Goal: Transaction & Acquisition: Purchase product/service

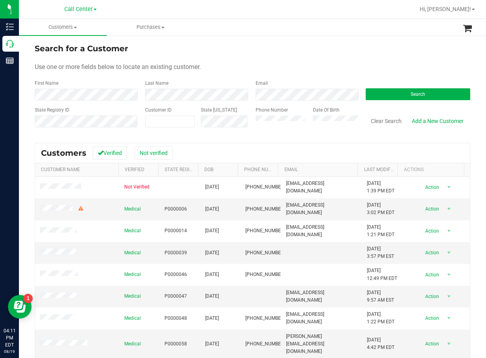
click at [413, 85] on div "Search" at bounding box center [415, 90] width 110 height 21
click at [411, 97] on button "Search" at bounding box center [418, 94] width 105 height 12
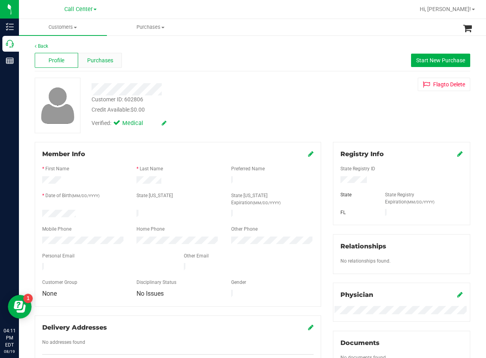
click at [106, 65] on div "Purchases" at bounding box center [99, 60] width 43 height 15
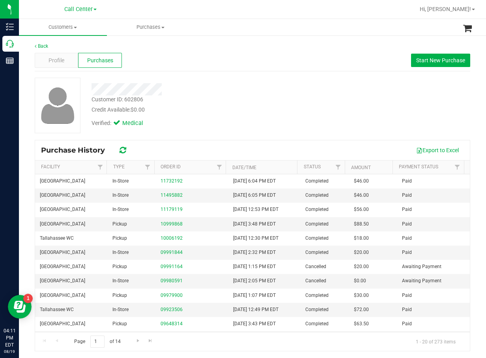
click at [243, 134] on div "Customer ID: 602806 Credit Available: $0.00 Verified: Medical" at bounding box center [252, 109] width 435 height 62
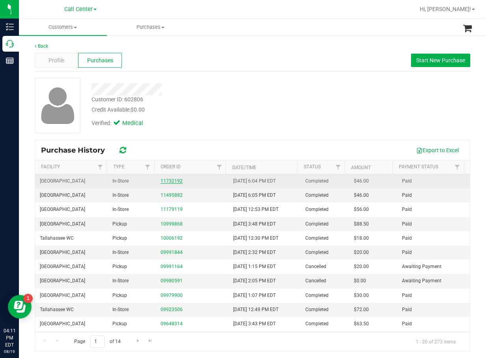
click at [163, 181] on link "11732192" at bounding box center [172, 181] width 22 height 6
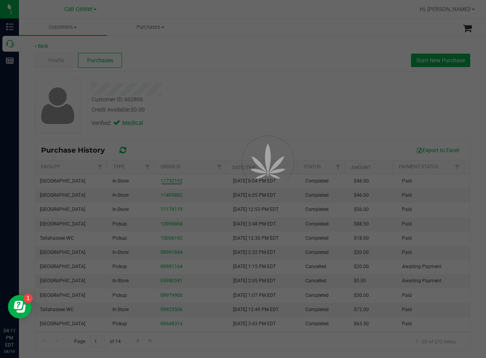
click at [224, 106] on div at bounding box center [243, 179] width 486 height 358
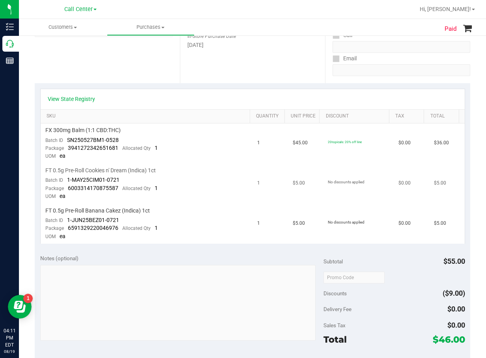
scroll to position [79, 0]
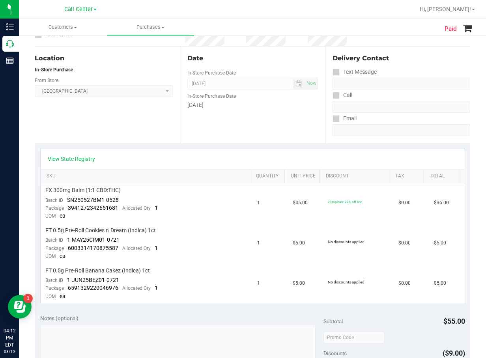
click at [258, 110] on div "Date In-Store Purchase Date Aug 2, 2025 Now In-Store Purchase Date Saturday" at bounding box center [252, 95] width 145 height 97
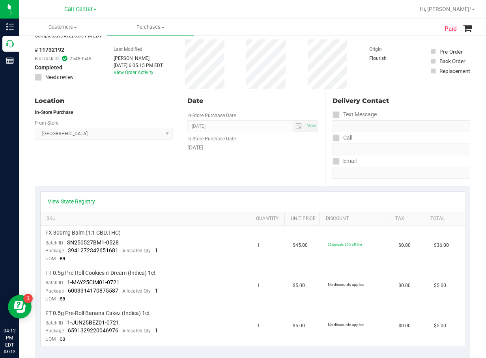
scroll to position [0, 0]
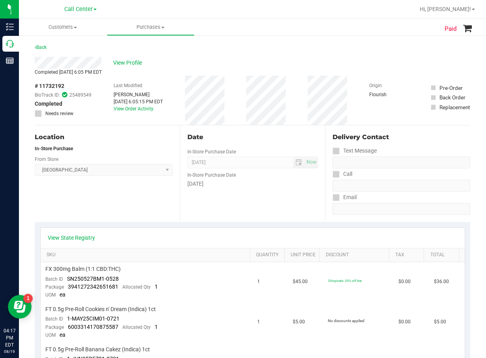
click at [201, 57] on div "View Profile" at bounding box center [252, 63] width 435 height 12
click at [86, 156] on div "Panama City WC Select Store Bonita Springs WC Boynton Beach WC Bradenton WC Bra…" at bounding box center [104, 164] width 138 height 23
drag, startPoint x: 269, startPoint y: 138, endPoint x: 257, endPoint y: 134, distance: 12.2
click at [269, 138] on div "Date" at bounding box center [252, 137] width 131 height 9
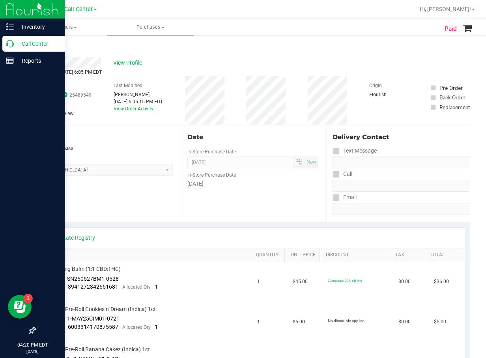
click at [29, 45] on p "Call Center" at bounding box center [37, 43] width 47 height 9
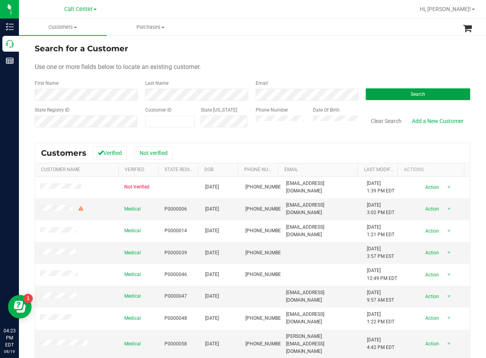
click at [382, 100] on button "Search" at bounding box center [418, 94] width 105 height 12
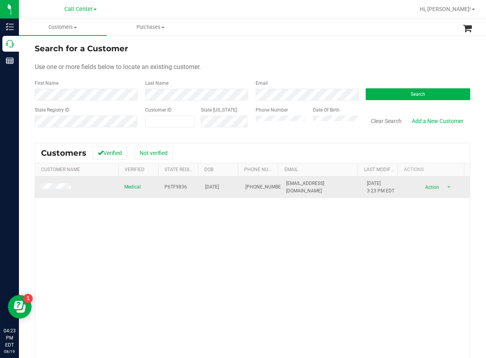
click at [164, 187] on span "P6TF9836" at bounding box center [175, 186] width 22 height 7
copy span "P6TF9836"
click at [215, 185] on span "12/04/1964" at bounding box center [212, 186] width 14 height 7
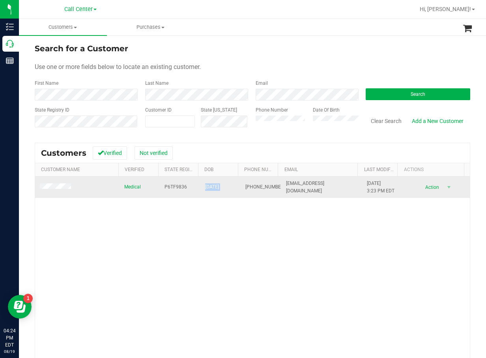
click at [215, 184] on span "12/04/1964" at bounding box center [212, 186] width 14 height 7
copy span "12/04/1964"
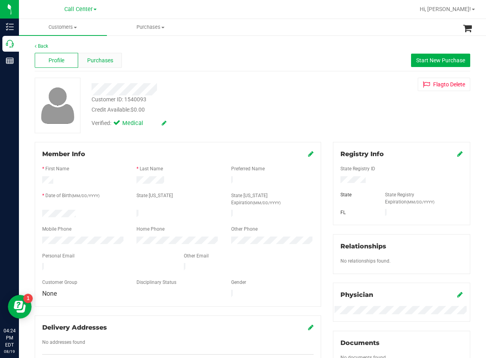
click at [116, 62] on div "Purchases" at bounding box center [99, 60] width 43 height 15
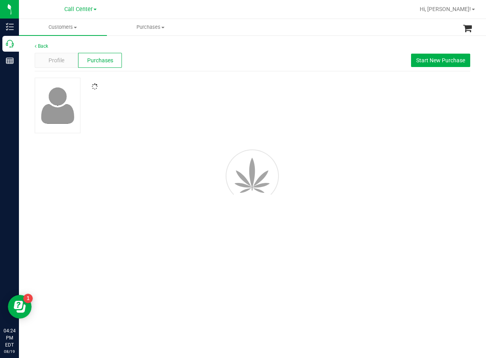
click at [233, 63] on div "Profile Purchases Start New Purchase" at bounding box center [252, 61] width 435 height 22
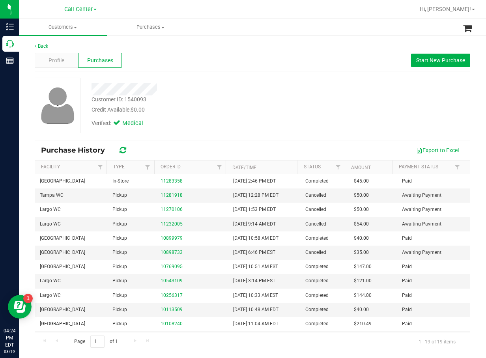
click at [237, 113] on div "Credit Available: $0.00" at bounding box center [198, 110] width 212 height 8
click at [239, 118] on div "Verified: Medical" at bounding box center [198, 122] width 224 height 17
click at [64, 60] on div "Profile" at bounding box center [56, 60] width 43 height 15
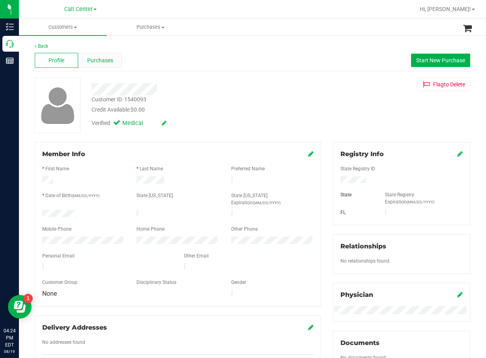
click at [101, 67] on div "Purchases" at bounding box center [99, 60] width 43 height 15
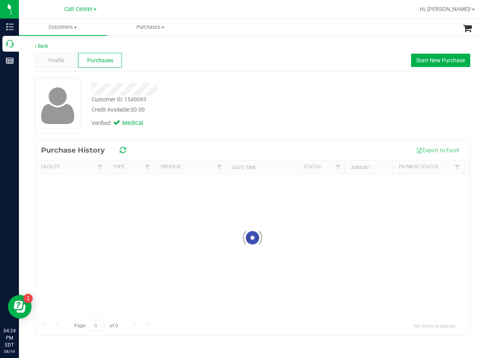
click at [286, 92] on div at bounding box center [198, 89] width 224 height 12
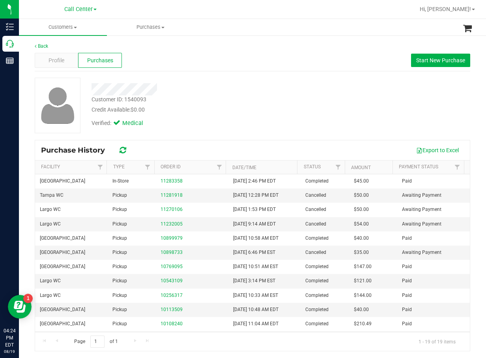
click at [275, 112] on div "Credit Available: $0.00" at bounding box center [198, 110] width 212 height 8
click at [292, 124] on div "Verified: Medical" at bounding box center [198, 122] width 224 height 17
click at [262, 98] on div "Customer ID: 1540093 Credit Available: $0.00" at bounding box center [198, 104] width 224 height 19
drag, startPoint x: 277, startPoint y: 66, endPoint x: 215, endPoint y: 64, distance: 62.0
click at [276, 66] on div "Profile Purchases Start New Purchase" at bounding box center [252, 61] width 435 height 22
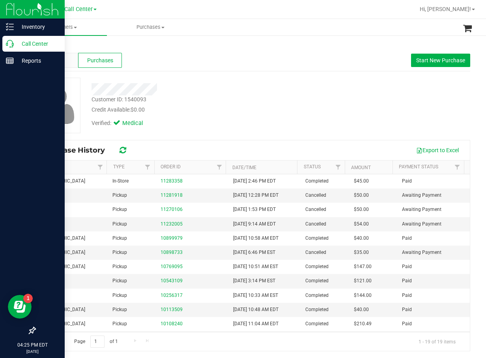
click at [16, 44] on p "Call Center" at bounding box center [37, 43] width 47 height 9
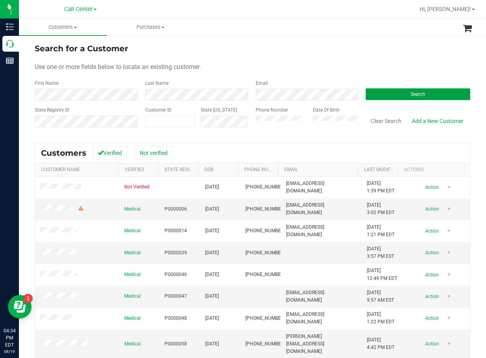
click at [373, 95] on button "Search" at bounding box center [418, 94] width 105 height 12
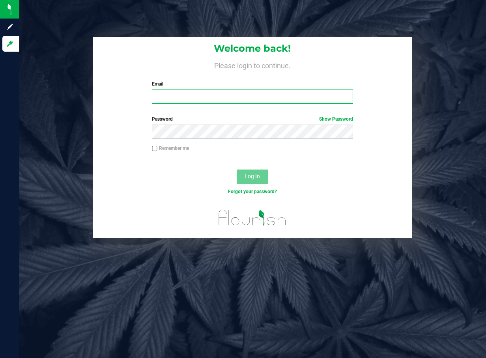
type input "dmontoya@liveparallel.com"
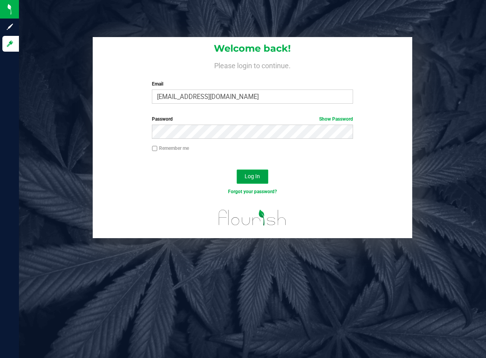
click at [253, 175] on span "Log In" at bounding box center [252, 176] width 15 height 6
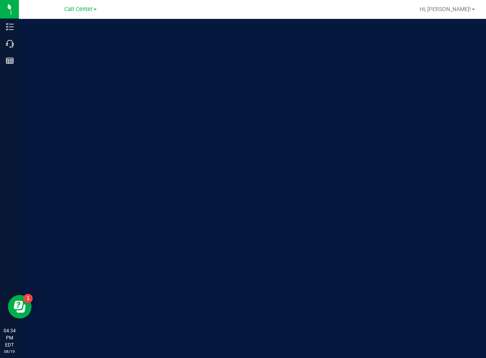
click at [232, 115] on div "Welcome to Flourish Software Seed-to-Sale Tracking & Analytics" at bounding box center [252, 188] width 467 height 339
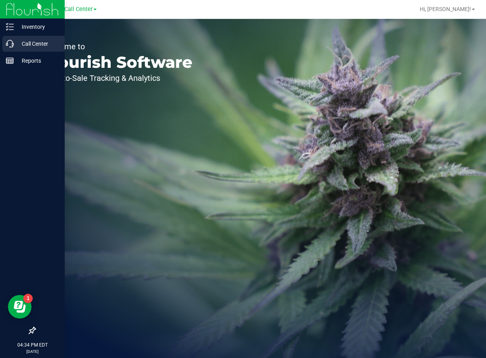
click at [19, 42] on p "Call Center" at bounding box center [37, 43] width 47 height 9
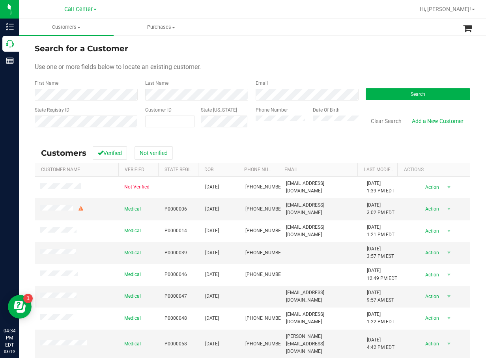
drag, startPoint x: 182, startPoint y: 121, endPoint x: 270, endPoint y: 111, distance: 88.5
click at [269, 109] on label "Phone Number" at bounding box center [272, 109] width 32 height 7
click at [412, 87] on div "Search" at bounding box center [415, 90] width 110 height 21
click at [412, 94] on span "Search" at bounding box center [418, 95] width 15 height 6
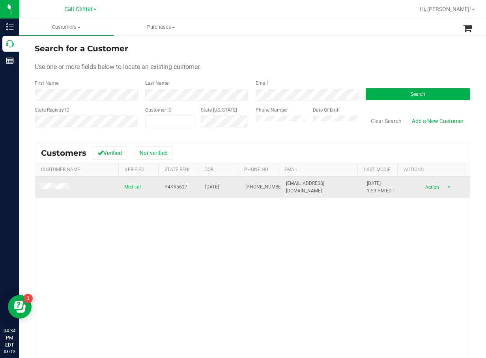
click at [164, 186] on span "P4KR5627" at bounding box center [175, 186] width 23 height 7
click at [164, 185] on span "P4KR5627" at bounding box center [175, 186] width 23 height 7
copy span "P4KR5627"
click at [219, 190] on span "09/17/1962" at bounding box center [212, 186] width 14 height 7
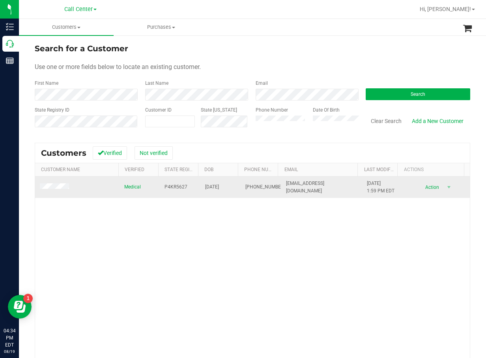
click at [219, 190] on span "09/17/1962" at bounding box center [212, 186] width 14 height 7
click at [219, 189] on span "09/17/1962" at bounding box center [212, 186] width 14 height 7
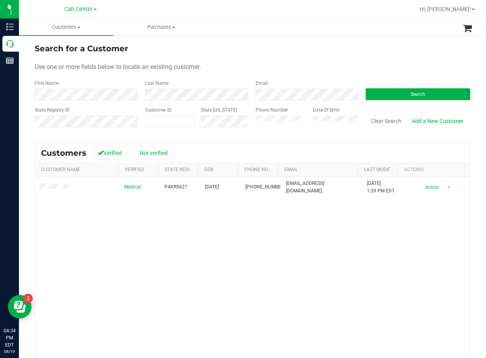
drag, startPoint x: 214, startPoint y: 276, endPoint x: 198, endPoint y: 259, distance: 24.0
click at [214, 275] on div "Medical P4KR5627 09/17/1962 (850) 516-5622 lbbls@outlook.com 6/28/2024 1:59 PM …" at bounding box center [252, 290] width 435 height 226
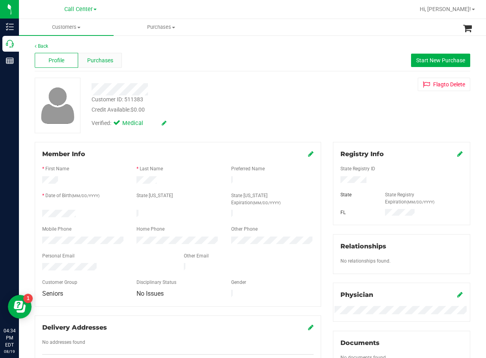
click at [105, 61] on span "Purchases" at bounding box center [100, 60] width 26 height 8
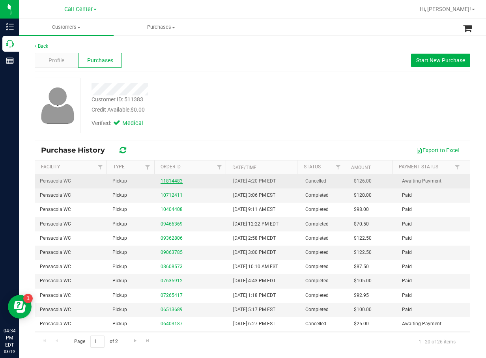
click at [176, 181] on div "11814483" at bounding box center [192, 180] width 63 height 7
click at [176, 181] on link "11814483" at bounding box center [172, 181] width 22 height 6
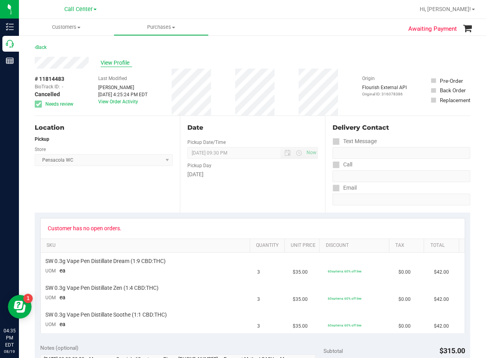
click at [119, 66] on span "View Profile" at bounding box center [117, 63] width 32 height 8
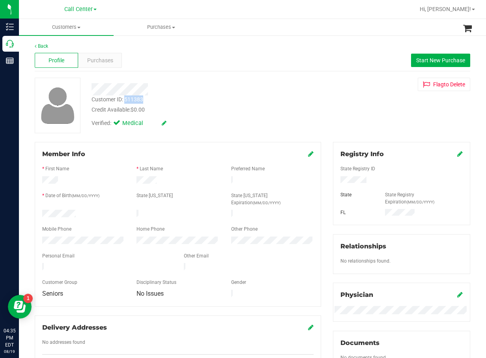
drag, startPoint x: 136, startPoint y: 100, endPoint x: 124, endPoint y: 101, distance: 11.8
click at [124, 101] on div "Customer ID: 511383 Credit Available: $0.00" at bounding box center [198, 104] width 224 height 19
copy div "511383"
click at [99, 62] on span "Purchases" at bounding box center [100, 60] width 26 height 8
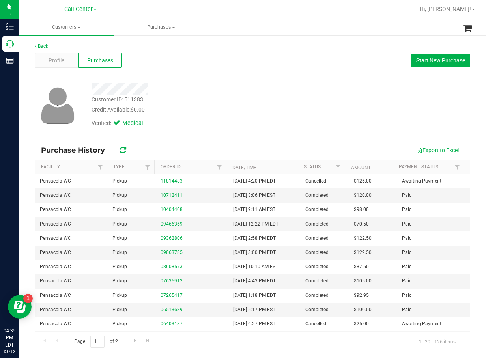
click at [176, 80] on div at bounding box center [198, 87] width 224 height 18
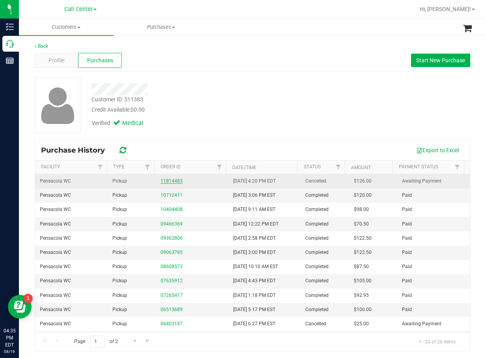
click at [173, 181] on link "11814483" at bounding box center [172, 181] width 22 height 6
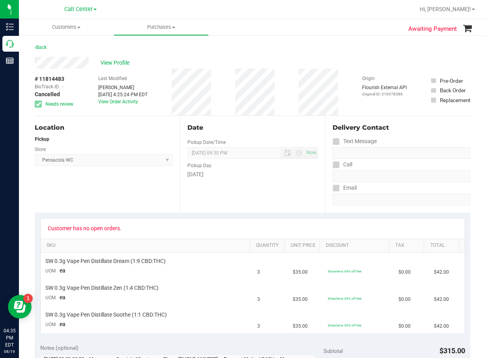
click at [76, 86] on div "# 11814483 BioTrack ID: - Cancelled Needs review Last Modified Nate Johnston Au…" at bounding box center [252, 92] width 435 height 47
click at [191, 194] on div "Date Pickup Date/Time 08/19/2025 Now 08/19/2025 09:30 PM Now Pickup Day Tuesday" at bounding box center [252, 164] width 145 height 97
click at [355, 191] on div "Email" at bounding box center [401, 187] width 138 height 11
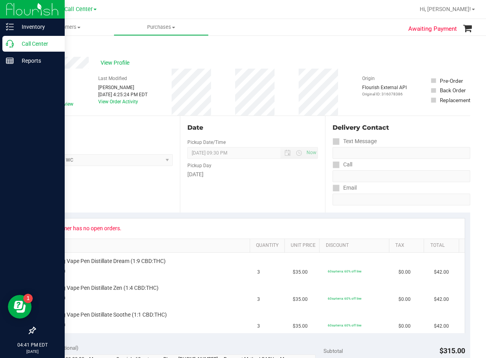
click at [13, 46] on icon at bounding box center [10, 44] width 8 height 8
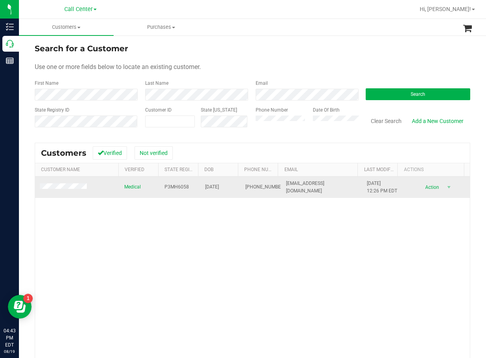
click at [181, 187] on span "P3MH6058" at bounding box center [176, 186] width 24 height 7
copy span "P3MH6058"
click at [213, 185] on span "04/18/1945" at bounding box center [212, 186] width 14 height 7
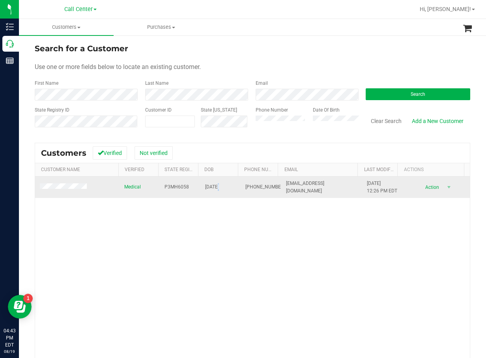
click at [213, 185] on span "04/18/1945" at bounding box center [212, 186] width 14 height 7
copy span "04/18/1945"
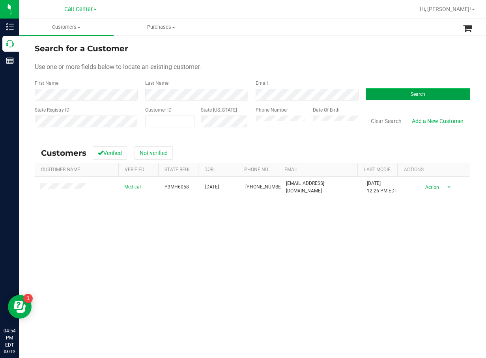
click at [411, 93] on span "Search" at bounding box center [418, 95] width 15 height 6
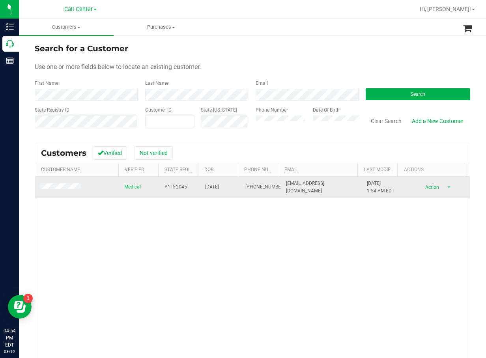
click at [173, 186] on span "P1TF2045" at bounding box center [175, 186] width 22 height 7
copy span "P1TF2045"
click at [211, 185] on span "08/07/1945" at bounding box center [212, 186] width 14 height 7
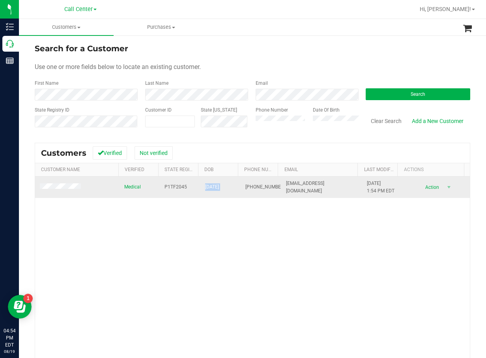
click at [211, 185] on span "08/07/1945" at bounding box center [212, 186] width 14 height 7
copy span "08/07/1945"
click at [73, 184] on span at bounding box center [61, 187] width 43 height 8
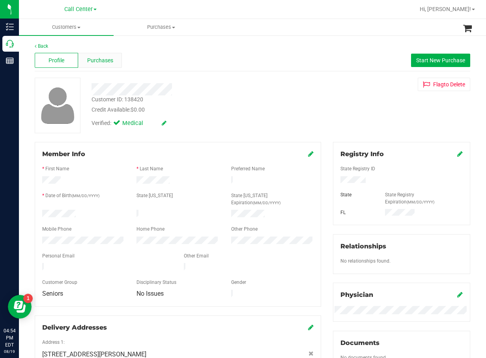
click at [107, 56] on span "Purchases" at bounding box center [100, 60] width 26 height 8
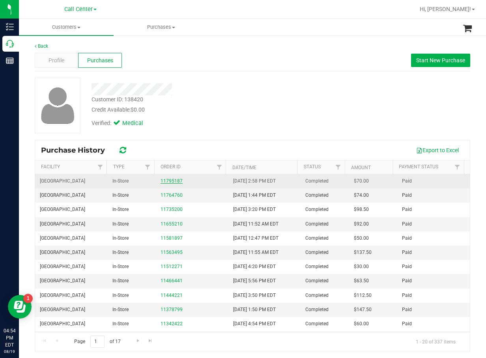
click at [163, 180] on link "11795187" at bounding box center [172, 181] width 22 height 6
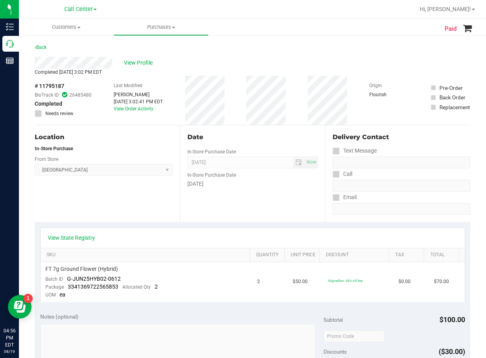
click at [249, 131] on div "Date In-Store Purchase Date Aug 15, 2025 Now In-Store Purchase Date Friday" at bounding box center [252, 173] width 145 height 97
drag, startPoint x: 261, startPoint y: 140, endPoint x: 255, endPoint y: 136, distance: 7.7
click at [261, 140] on div "Date" at bounding box center [252, 137] width 131 height 9
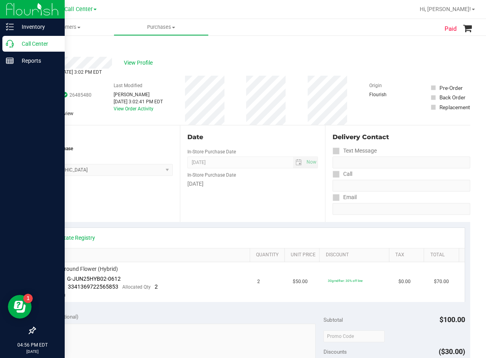
click at [14, 49] on div "Call Center" at bounding box center [33, 44] width 62 height 16
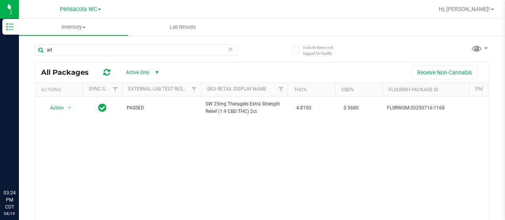
drag, startPoint x: 0, startPoint y: 0, endPoint x: 78, endPoint y: 21, distance: 80.7
click at [82, 11] on span "Pensacola WC" at bounding box center [78, 9] width 37 height 7
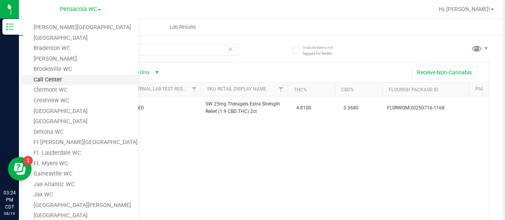
click at [61, 78] on link "Call Center" at bounding box center [80, 80] width 115 height 11
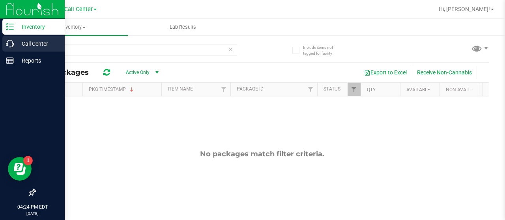
click at [19, 42] on p "Call Center" at bounding box center [37, 43] width 47 height 9
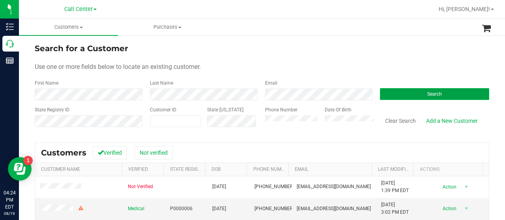
click at [444, 93] on button "Search" at bounding box center [434, 94] width 109 height 12
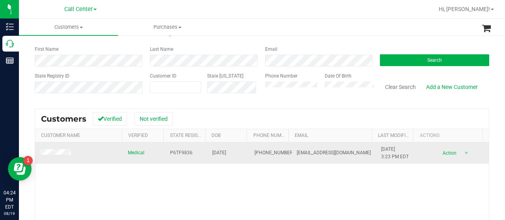
scroll to position [79, 0]
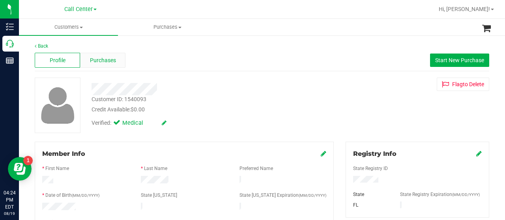
click at [100, 61] on span "Purchases" at bounding box center [103, 60] width 26 height 8
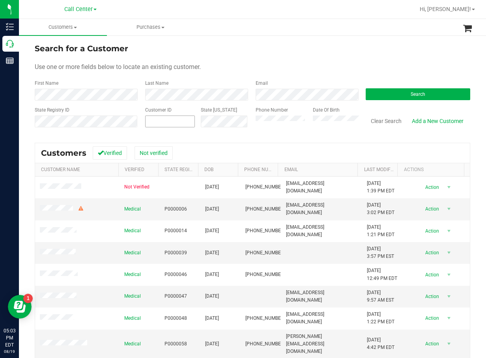
scroll to position [39, 0]
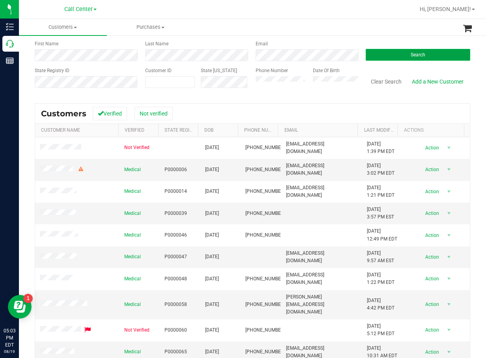
click at [419, 54] on span "Search" at bounding box center [418, 55] width 15 height 6
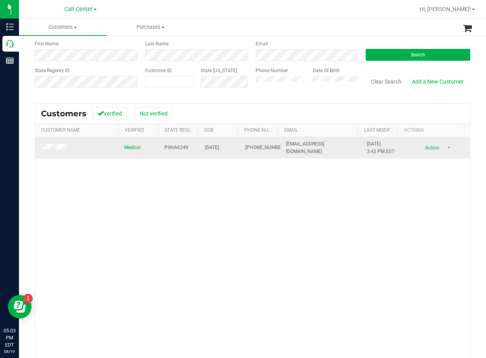
click at [164, 148] on span "P9HA6249" at bounding box center [176, 147] width 24 height 7
copy span "P9HA6249"
click at [216, 147] on span "08/12/2004" at bounding box center [212, 147] width 14 height 7
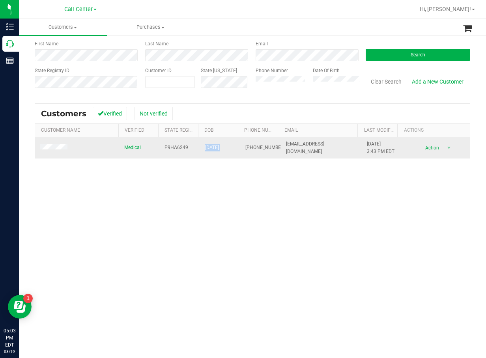
click at [216, 147] on span "08/12/2004" at bounding box center [212, 147] width 14 height 7
copy span "08/12/2004"
click at [249, 151] on span "(352) 667-4710" at bounding box center [264, 147] width 39 height 7
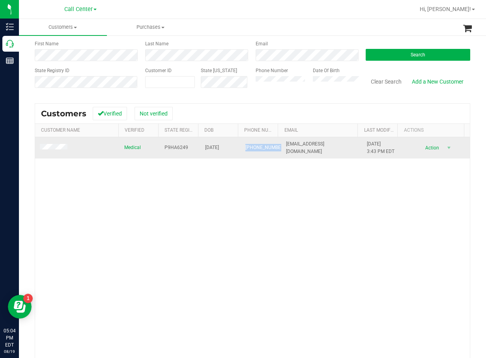
copy span "(352) 667-4710"
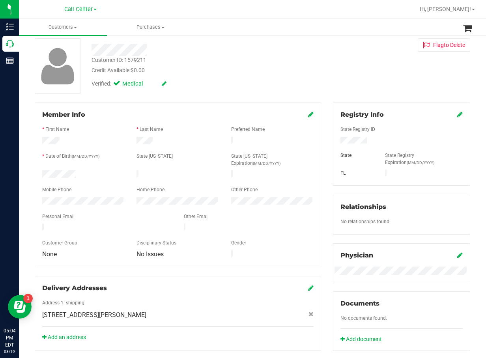
click at [285, 51] on div at bounding box center [198, 50] width 224 height 12
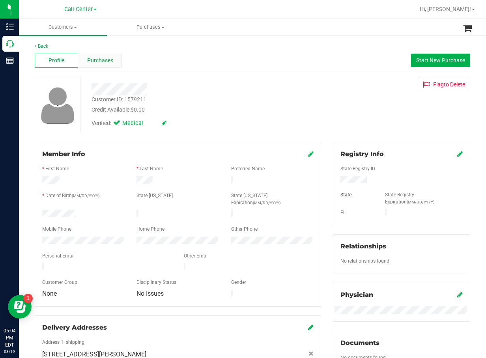
click at [107, 62] on span "Purchases" at bounding box center [100, 60] width 26 height 8
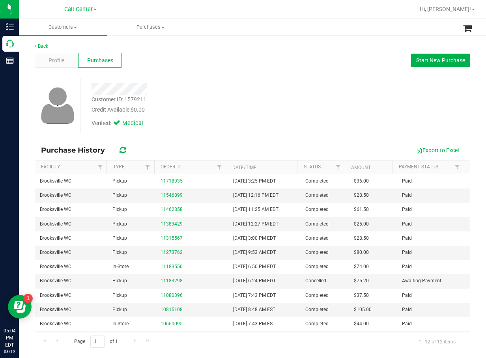
click at [353, 93] on div "Customer ID: 1579211 Credit Available: $0.00 Verified: Medical" at bounding box center [252, 106] width 447 height 56
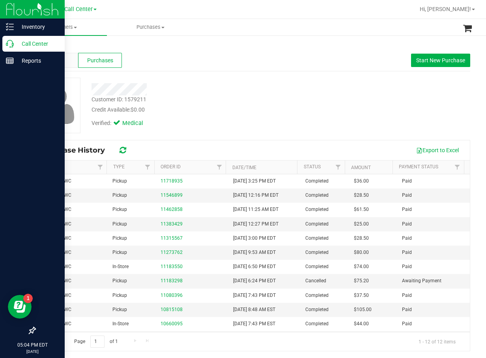
click at [19, 44] on p "Call Center" at bounding box center [37, 43] width 47 height 9
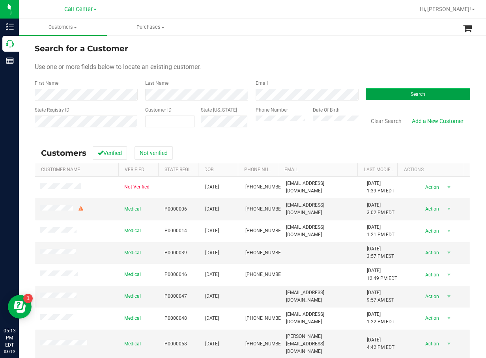
click at [389, 96] on button "Search" at bounding box center [418, 94] width 105 height 12
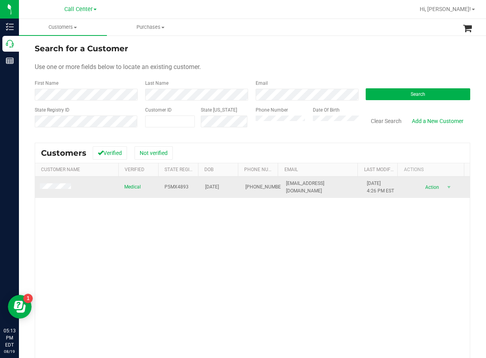
click at [175, 188] on span "P5MX4893" at bounding box center [176, 186] width 24 height 7
copy span "P5MX4893"
click at [207, 181] on td "10/27/1980" at bounding box center [220, 187] width 41 height 21
click at [207, 183] on td "10/27/1980" at bounding box center [220, 187] width 41 height 21
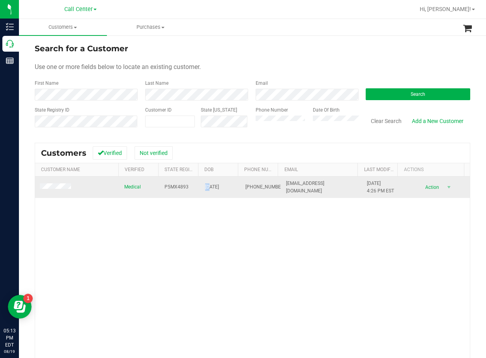
click at [207, 183] on span "10/27/1980" at bounding box center [212, 186] width 14 height 7
drag, startPoint x: 207, startPoint y: 183, endPoint x: 221, endPoint y: 187, distance: 14.2
click at [219, 187] on span "10/27/1980" at bounding box center [212, 186] width 14 height 7
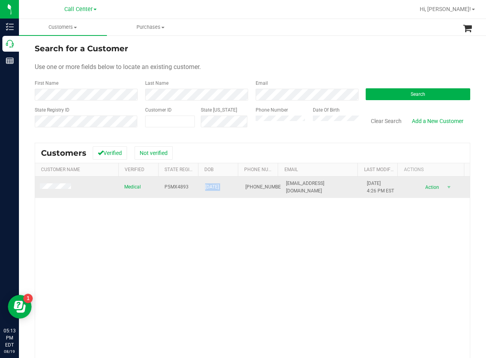
click at [219, 187] on span "10/27/1980" at bounding box center [212, 186] width 14 height 7
drag, startPoint x: 221, startPoint y: 187, endPoint x: 231, endPoint y: 192, distance: 11.1
click at [231, 189] on td "10/27/1980" at bounding box center [220, 187] width 41 height 21
click at [219, 188] on span "10/27/1980" at bounding box center [212, 186] width 14 height 7
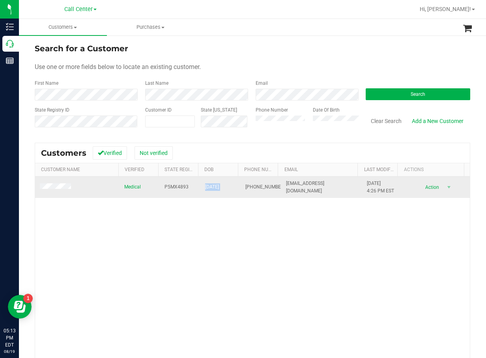
click at [219, 188] on span "10/27/1980" at bounding box center [212, 186] width 14 height 7
copy span "10/27/1980"
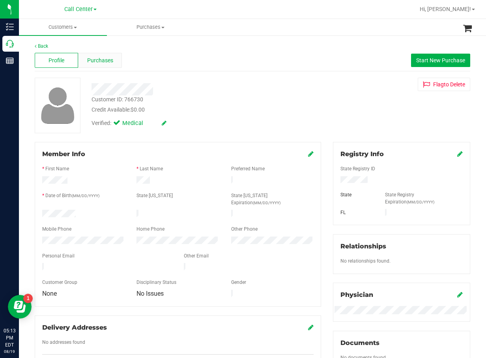
click at [96, 67] on div "Purchases" at bounding box center [99, 60] width 43 height 15
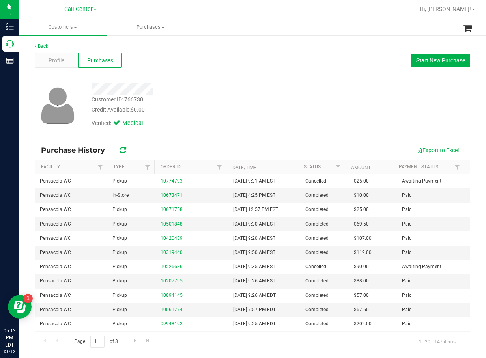
click at [198, 99] on div "Customer ID: 766730 Credit Available: $0.00" at bounding box center [198, 104] width 224 height 19
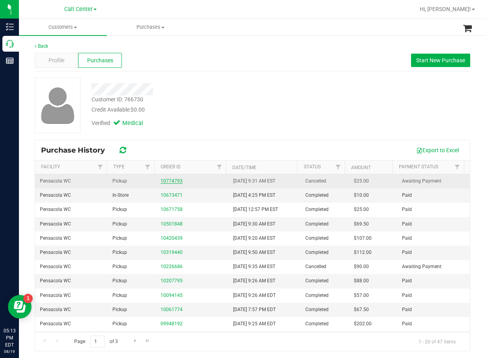
click at [171, 179] on link "10774793" at bounding box center [172, 181] width 22 height 6
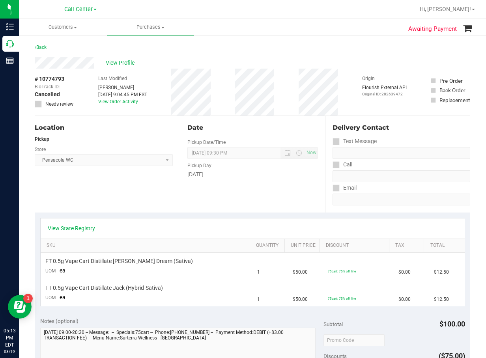
click at [86, 229] on link "View State Registry" at bounding box center [71, 228] width 47 height 8
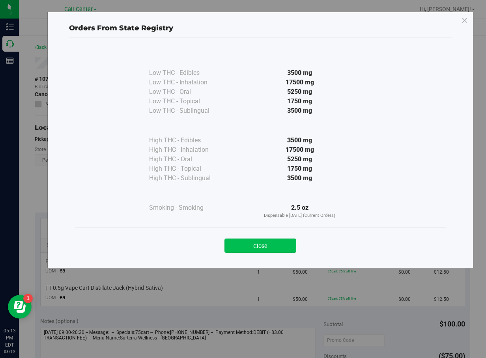
click at [250, 249] on button "Close" at bounding box center [260, 246] width 72 height 14
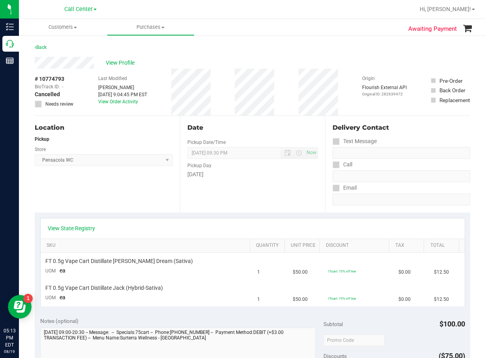
click at [132, 230] on div "View State Registry" at bounding box center [253, 228] width 410 height 8
click at [58, 227] on link "View State Registry" at bounding box center [71, 228] width 47 height 8
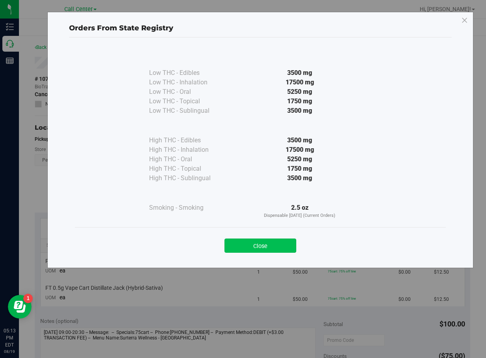
click at [276, 248] on button "Close" at bounding box center [260, 246] width 72 height 14
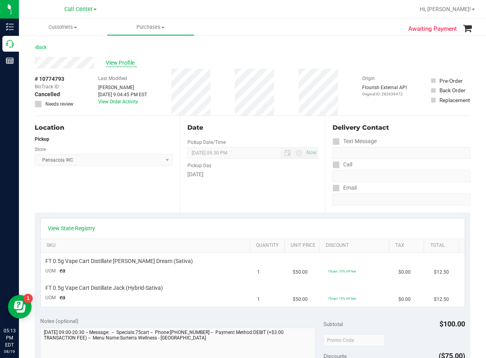
click at [118, 59] on span "View Profile" at bounding box center [122, 63] width 32 height 8
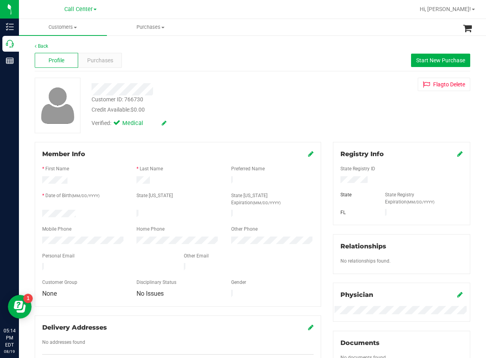
click at [234, 103] on div "Customer ID: 766730 Credit Available: $0.00" at bounding box center [198, 104] width 224 height 19
click at [344, 67] on div "Profile Purchases Start New Purchase" at bounding box center [252, 61] width 435 height 22
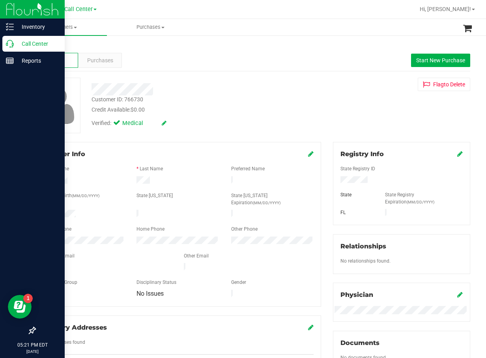
click at [14, 43] on p "Call Center" at bounding box center [37, 43] width 47 height 9
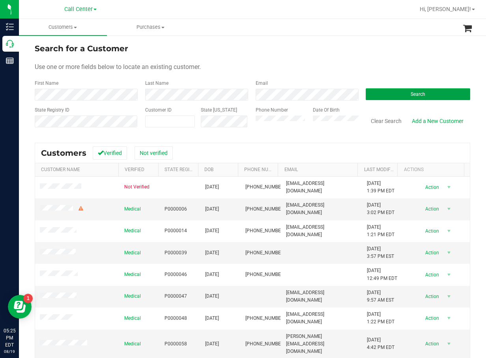
click at [394, 91] on button "Search" at bounding box center [418, 94] width 105 height 12
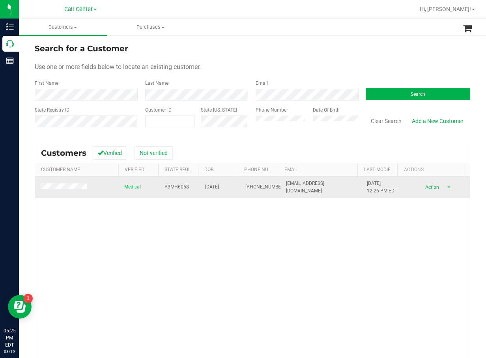
click at [179, 185] on span "P3MH6058" at bounding box center [176, 186] width 24 height 7
copy span "P3MH6058"
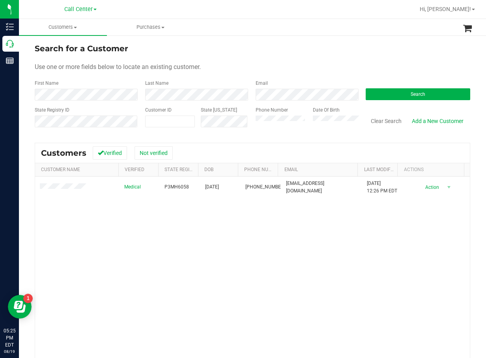
click at [268, 237] on div "Medical P3MH6058 04/18/1945 (850) 371-0144 gypsyphoenix2004@gmail.com 10/25/202…" at bounding box center [252, 290] width 435 height 226
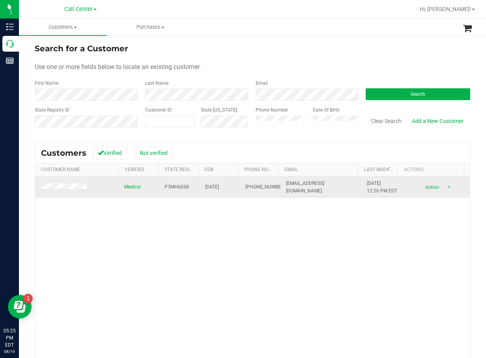
click at [205, 189] on span "04/18/1945" at bounding box center [212, 186] width 14 height 7
copy span "04/18/1945"
drag, startPoint x: 233, startPoint y: 253, endPoint x: 105, endPoint y: 190, distance: 143.4
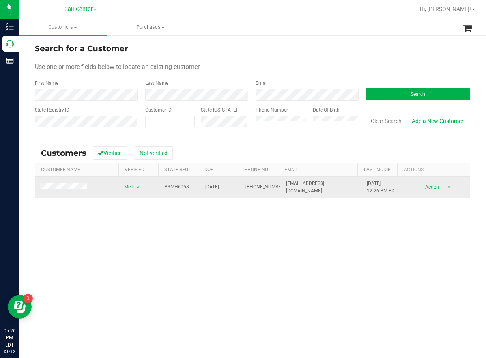
click at [233, 253] on div "Medical P3MH6058 04/18/1945 (850) 371-0144 gypsyphoenix2004@gmail.com 10/25/202…" at bounding box center [252, 290] width 435 height 226
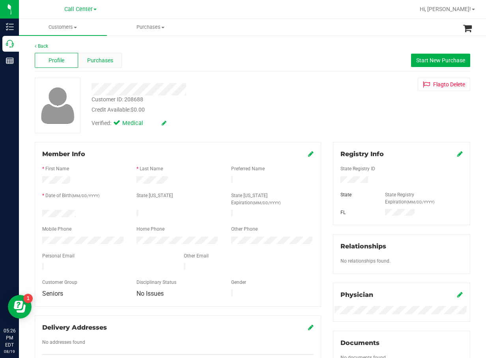
click at [99, 57] on span "Purchases" at bounding box center [100, 60] width 26 height 8
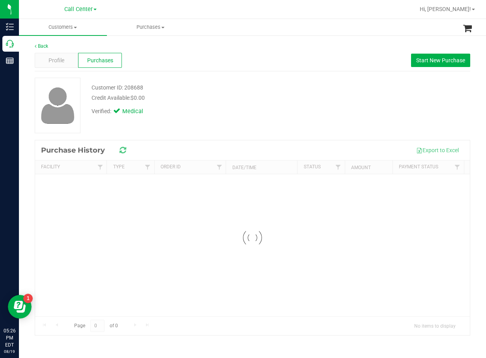
click at [202, 61] on div "Profile Purchases Start New Purchase" at bounding box center [252, 61] width 435 height 22
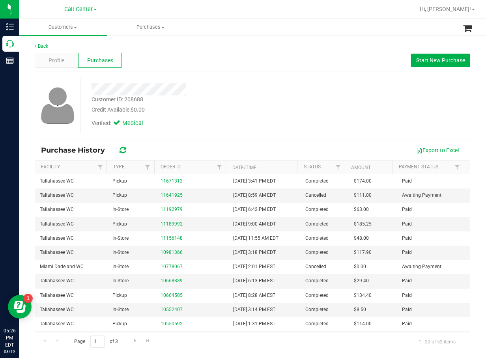
drag, startPoint x: 212, startPoint y: 90, endPoint x: 243, endPoint y: 80, distance: 32.6
click at [214, 90] on div at bounding box center [198, 89] width 224 height 12
click at [425, 60] on span "Start New Purchase" at bounding box center [440, 60] width 49 height 6
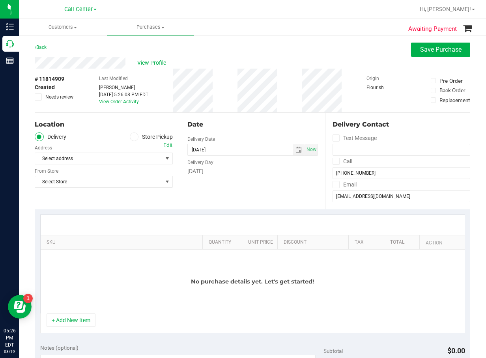
click at [132, 137] on icon at bounding box center [134, 137] width 5 height 0
click at [0, 0] on input "Store Pickup" at bounding box center [0, 0] width 0 height 0
click at [115, 163] on span "Select Store" at bounding box center [98, 158] width 127 height 11
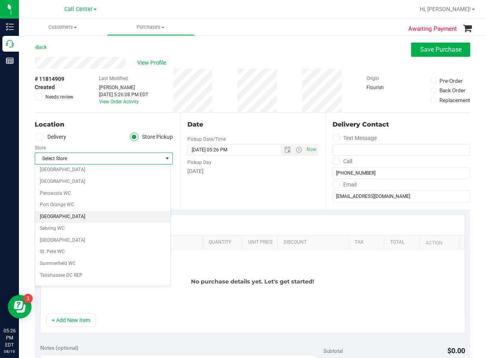
scroll to position [473, 0]
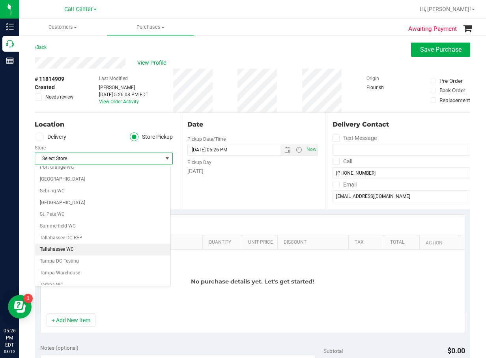
click at [78, 247] on li "Tallahassee WC" at bounding box center [102, 250] width 135 height 12
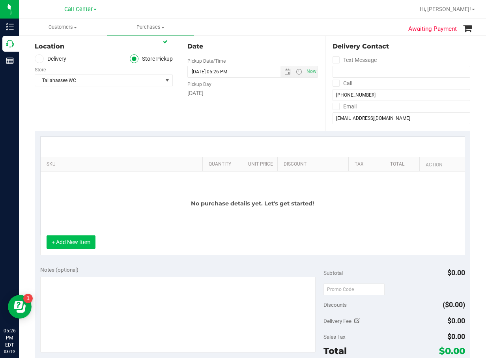
scroll to position [79, 0]
drag, startPoint x: 73, startPoint y: 249, endPoint x: 79, endPoint y: 241, distance: 9.5
click at [73, 249] on div "+ Add New Item" at bounding box center [252, 245] width 425 height 20
click at [80, 240] on button "+ Add New Item" at bounding box center [71, 241] width 49 height 13
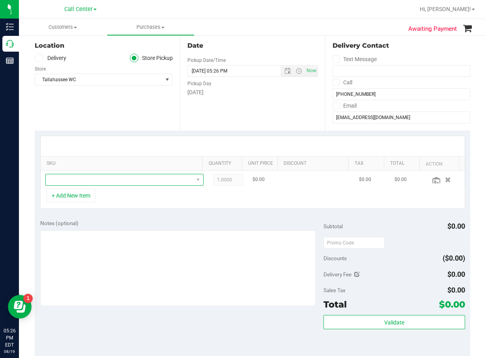
click at [105, 182] on span "NO DATA FOUND" at bounding box center [120, 179] width 148 height 11
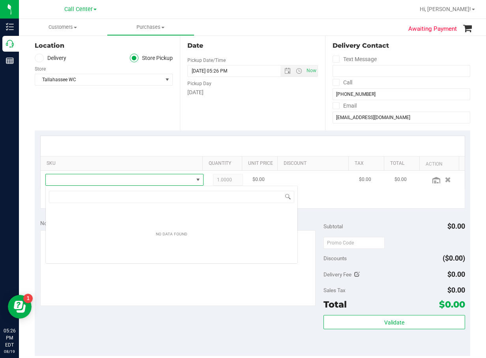
scroll to position [12, 146]
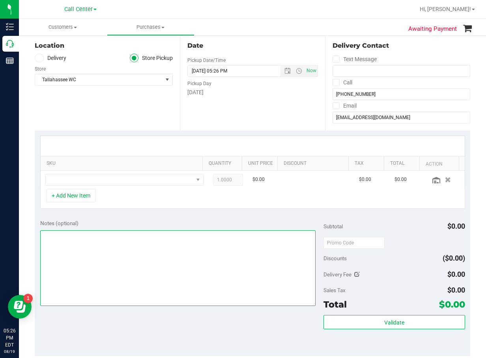
click at [164, 251] on textarea at bounding box center [177, 268] width 275 height 76
type textarea "cc dr 08/19"
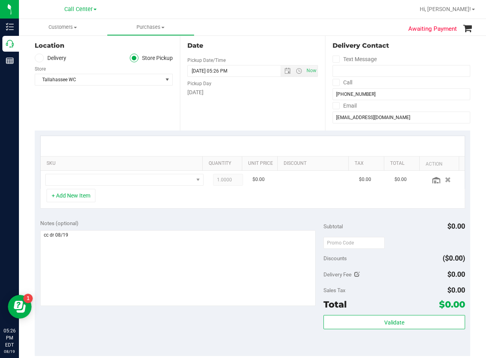
click at [166, 226] on div "Notes (optional)" at bounding box center [181, 223] width 283 height 8
click at [159, 181] on span "NO DATA FOUND" at bounding box center [120, 179] width 148 height 11
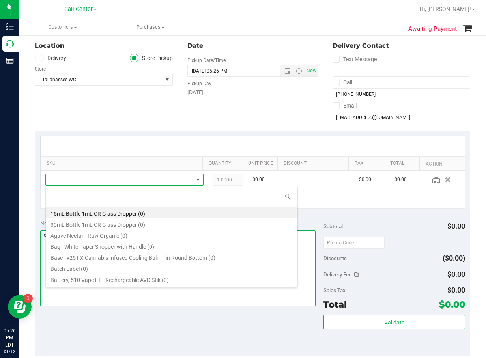
click at [234, 295] on textarea at bounding box center [177, 268] width 275 height 76
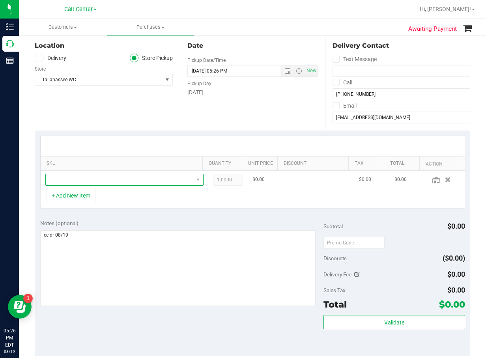
click at [151, 185] on span "NO DATA FOUND" at bounding box center [120, 179] width 148 height 11
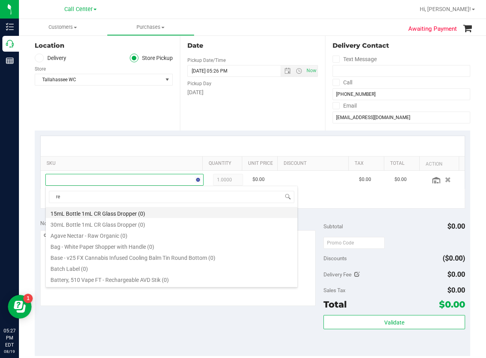
type input "rev"
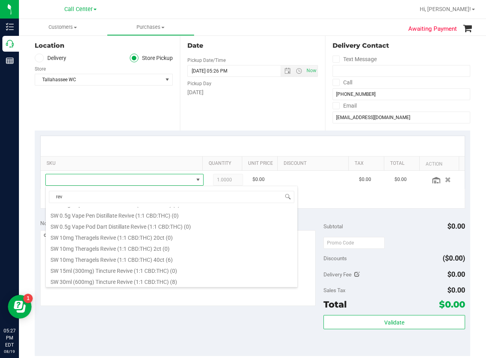
scroll to position [120, 0]
click at [191, 258] on li "SW 10mg Theragels Revive (1:1 CBD:THC) 40ct (6)" at bounding box center [172, 258] width 252 height 11
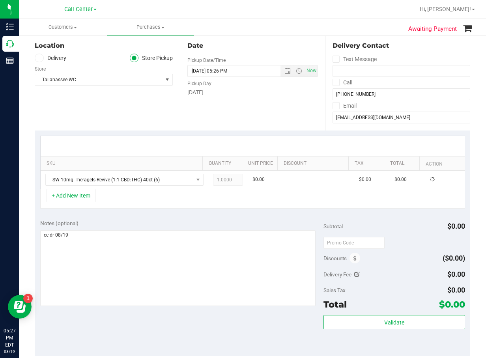
click at [148, 219] on div "Notes (optional)" at bounding box center [181, 223] width 283 height 8
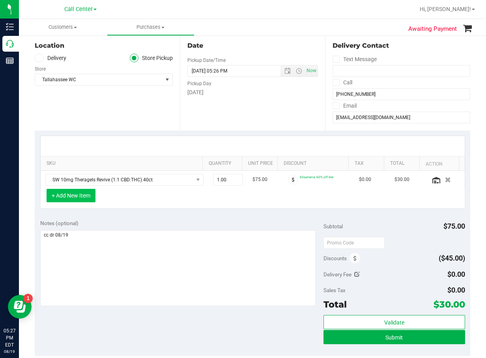
click at [75, 201] on button "+ Add New Item" at bounding box center [71, 195] width 49 height 13
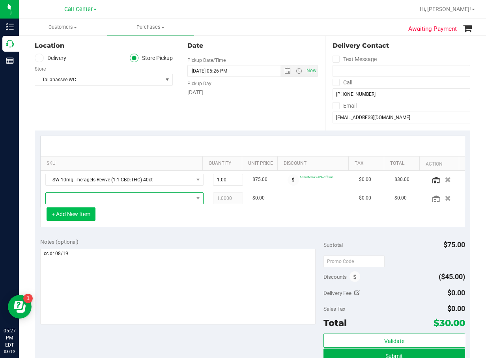
click at [75, 201] on span "NO DATA FOUND" at bounding box center [120, 198] width 148 height 11
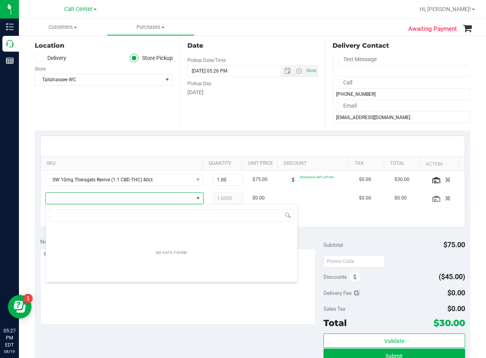
scroll to position [12, 140]
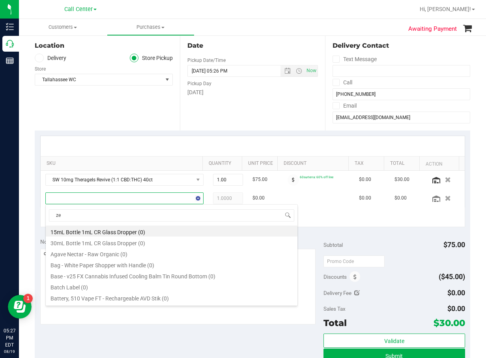
type input "zen"
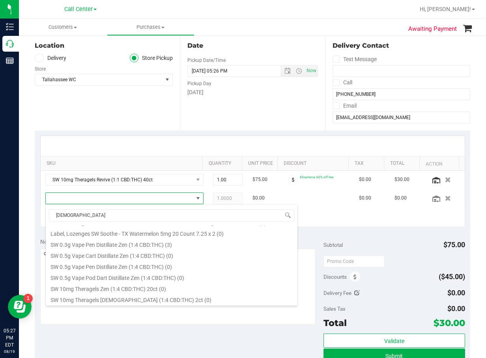
scroll to position [237, 0]
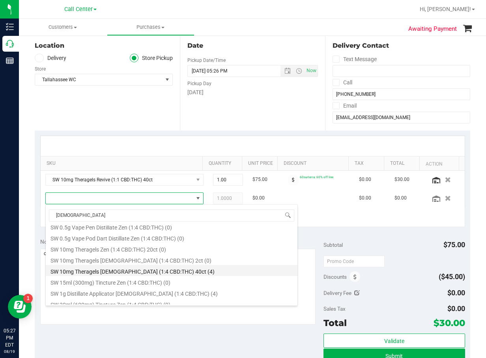
click at [133, 269] on li "SW 10mg Theragels Zen (1:4 CBD:THC) 40ct (4)" at bounding box center [172, 270] width 252 height 11
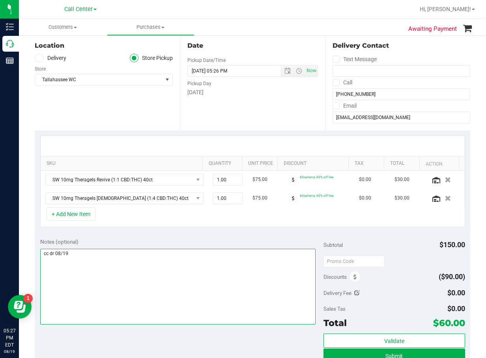
click at [133, 269] on textarea at bounding box center [177, 287] width 275 height 76
click at [153, 254] on textarea at bounding box center [177, 287] width 275 height 76
drag, startPoint x: 176, startPoint y: 276, endPoint x: 188, endPoint y: 246, distance: 33.0
click at [176, 276] on textarea at bounding box center [177, 287] width 275 height 76
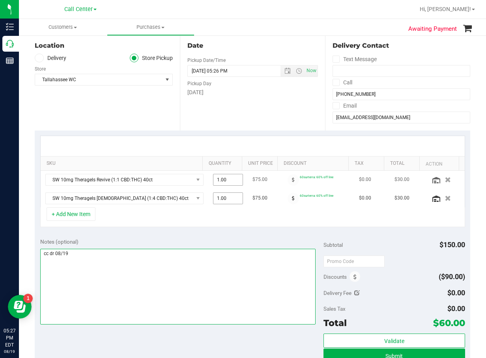
type textarea "cc dr 08/19"
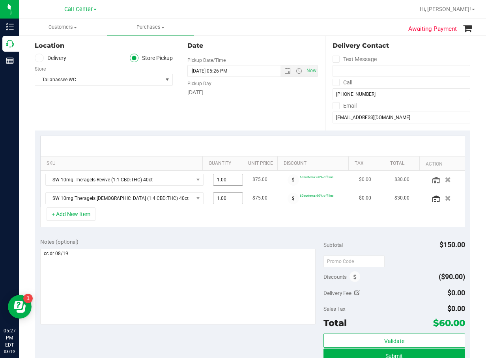
click at [219, 184] on span "1.00 1" at bounding box center [228, 180] width 30 height 12
type input "3"
type input "3.00"
click at [221, 194] on span "1.00 1" at bounding box center [228, 198] width 30 height 12
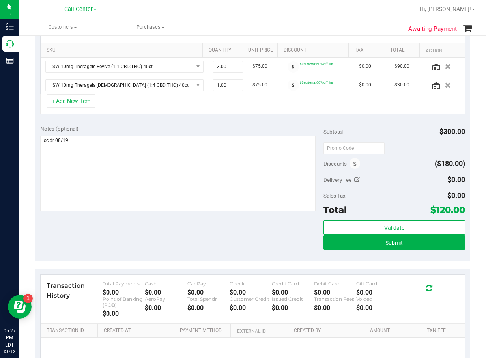
scroll to position [75, 0]
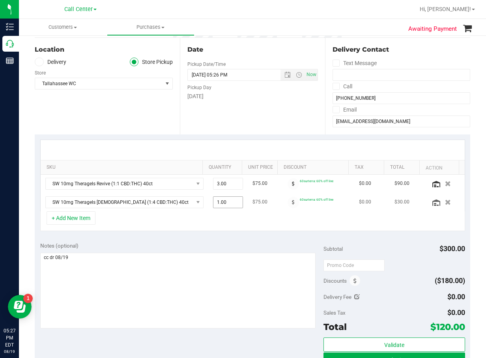
click at [220, 208] on span "1.00 1" at bounding box center [228, 202] width 30 height 12
type input "3"
type input "3.00"
click at [225, 234] on div "SKU Quantity Unit Price Discount Tax Total Action SW 10mg Theragels Revive (1:1…" at bounding box center [252, 185] width 435 height 102
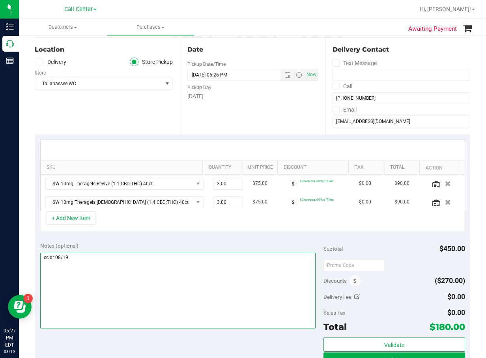
drag, startPoint x: 161, startPoint y: 263, endPoint x: 108, endPoint y: 239, distance: 57.5
click at [159, 263] on textarea at bounding box center [177, 291] width 275 height 76
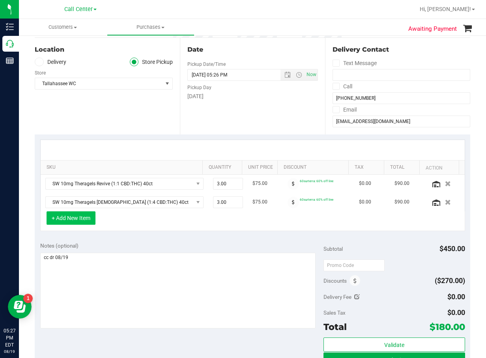
click at [82, 222] on button "+ Add New Item" at bounding box center [71, 217] width 49 height 13
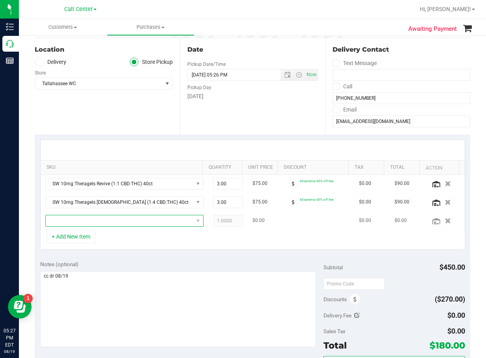
click at [83, 222] on span "NO DATA FOUND" at bounding box center [120, 220] width 148 height 11
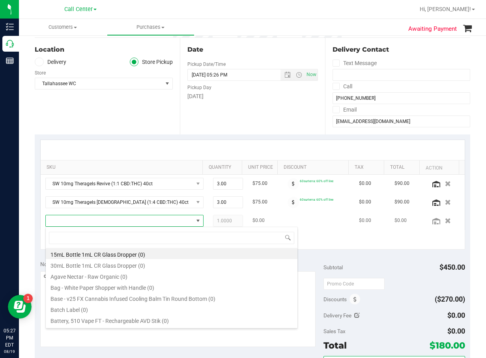
scroll to position [12, 140]
type input "milk choco"
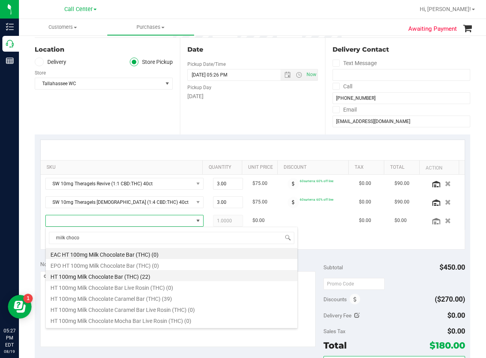
click at [143, 279] on li "HT 100mg Milk Chocolate Bar (THC) (22)" at bounding box center [172, 275] width 252 height 11
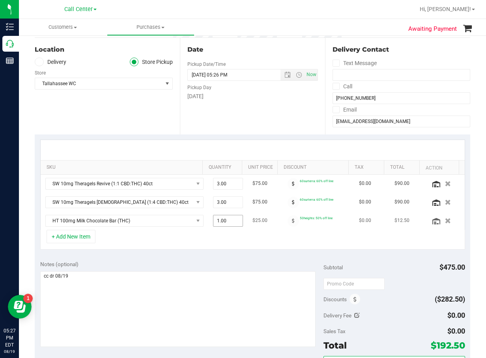
click at [213, 222] on span "1.00 1" at bounding box center [228, 221] width 30 height 12
click at [213, 222] on input "1" at bounding box center [227, 220] width 29 height 11
type input "4"
type input "4.00"
click at [211, 244] on div "+ Add New Item" at bounding box center [252, 240] width 425 height 20
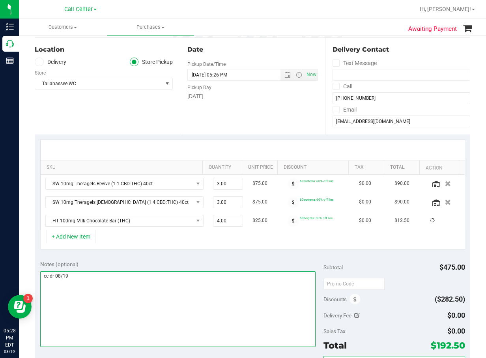
click at [199, 303] on textarea at bounding box center [177, 309] width 275 height 76
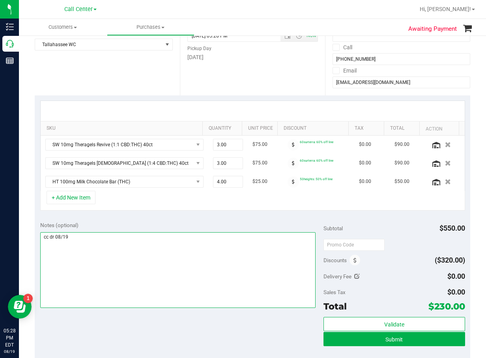
scroll to position [114, 0]
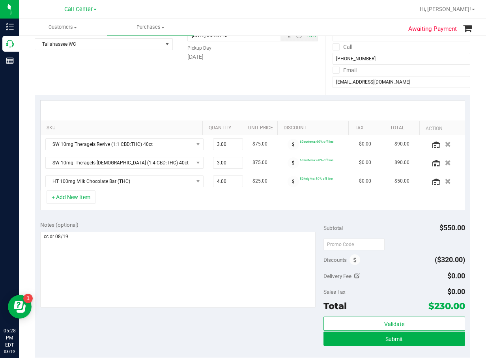
click at [179, 221] on div "Notes (optional)" at bounding box center [181, 225] width 283 height 8
click at [94, 199] on button "+ Add New Item" at bounding box center [71, 196] width 49 height 13
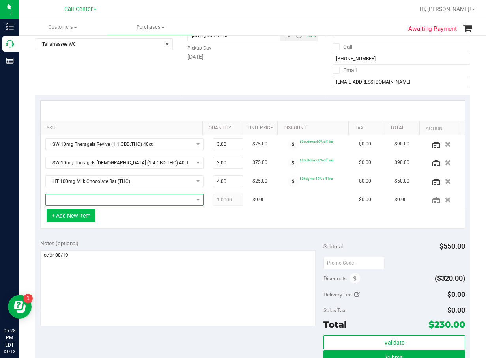
click at [93, 199] on span "NO DATA FOUND" at bounding box center [120, 199] width 148 height 11
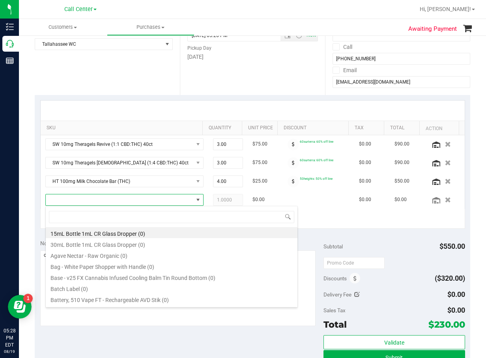
scroll to position [12, 140]
type input "mec"
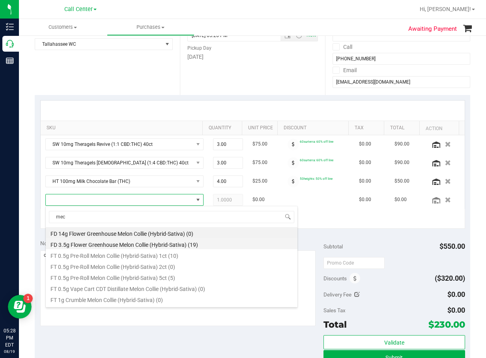
click at [118, 245] on li "FD 3.5g Flower Greenhouse Melon Collie (Hybrid-Sativa) (19)" at bounding box center [172, 243] width 252 height 11
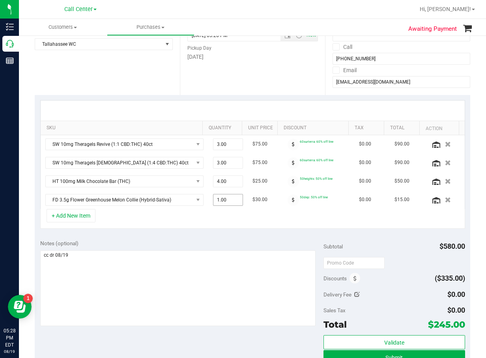
click at [218, 200] on span "1.00 1" at bounding box center [228, 200] width 30 height 12
type input "2"
type input "2.00"
click at [220, 235] on div "Notes (optional) Subtotal $580.00 Discounts ($335.00) Delivery Fee $0.00 Sales …" at bounding box center [252, 305] width 435 height 142
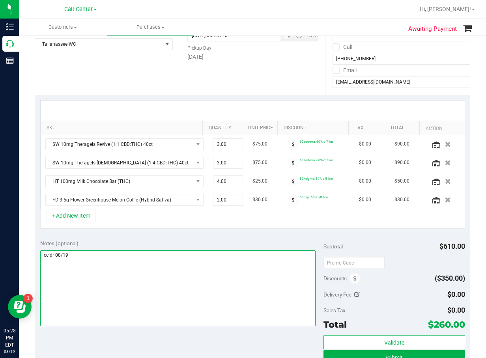
click at [239, 253] on textarea at bounding box center [177, 288] width 275 height 76
click at [194, 280] on textarea at bounding box center [177, 288] width 275 height 76
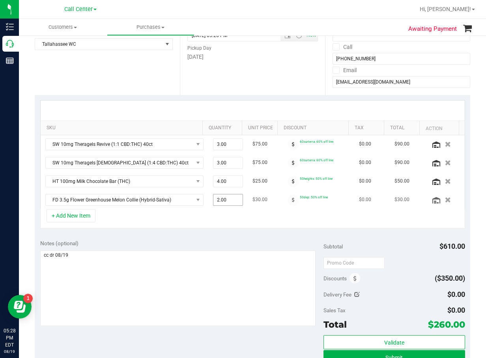
click at [217, 200] on span "2.00 2" at bounding box center [228, 200] width 30 height 12
type input "3"
type input "3.00"
click at [211, 234] on div "Notes (optional) Subtotal $610.00 Discounts ($350.00) Delivery Fee $0.00 Sales …" at bounding box center [252, 305] width 435 height 142
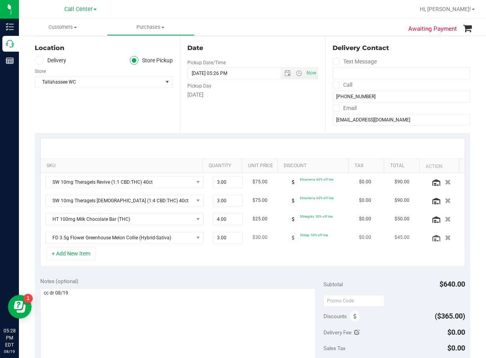
scroll to position [79, 0]
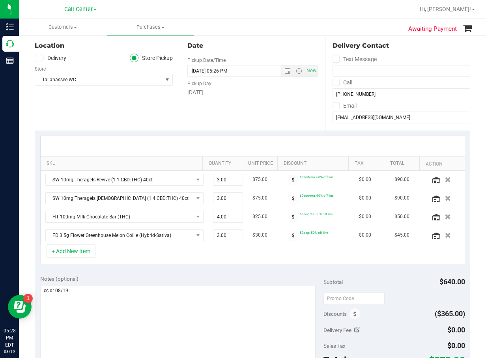
click at [297, 285] on div "Notes (optional)" at bounding box center [181, 319] width 283 height 88
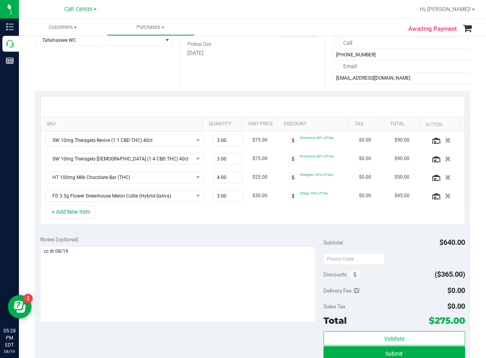
scroll to position [158, 0]
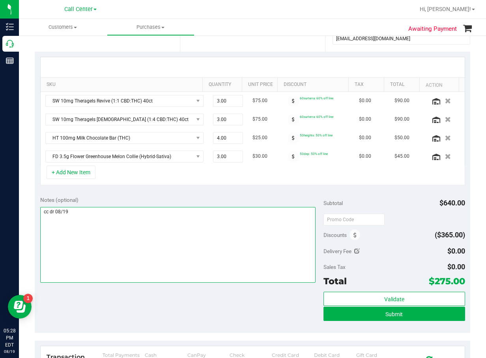
click at [174, 226] on textarea at bounding box center [177, 245] width 275 height 76
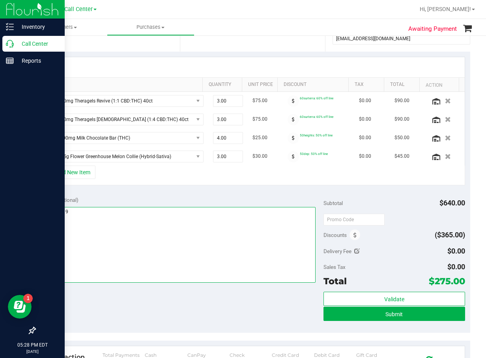
type textarea "cc dr 08/19"
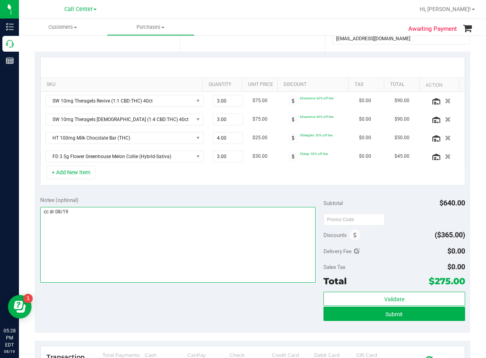
click at [200, 257] on textarea at bounding box center [177, 245] width 275 height 76
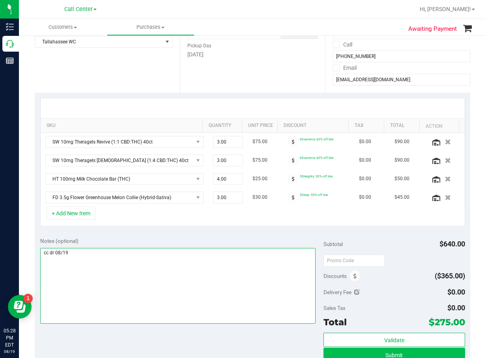
scroll to position [197, 0]
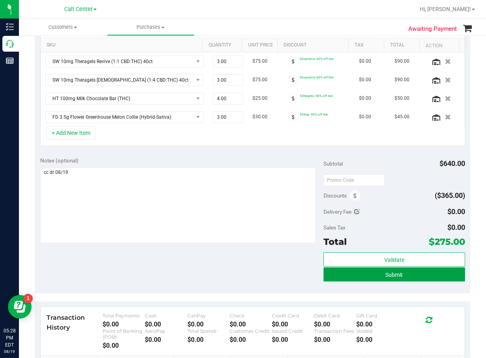
click at [396, 277] on span "Submit" at bounding box center [393, 275] width 17 height 6
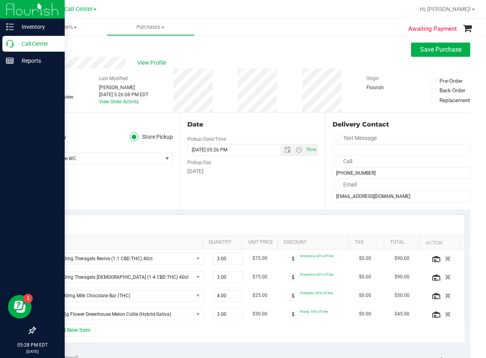
scroll to position [118, 0]
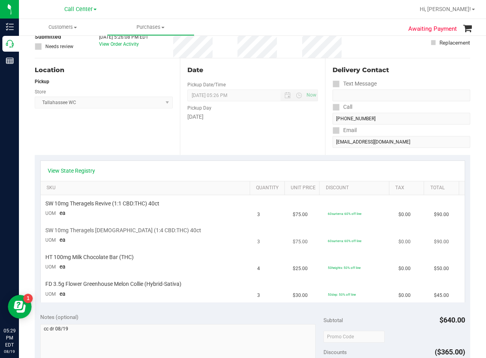
scroll to position [118, 0]
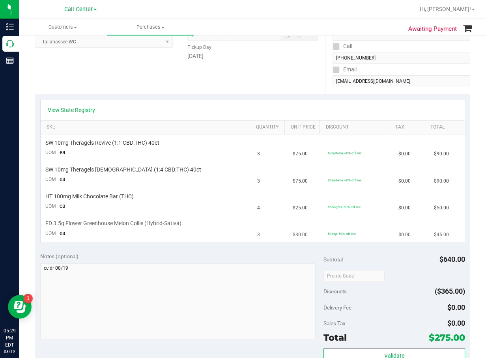
click at [145, 226] on span "FD 3.5g Flower Greenhouse Melon Collie (Hybrid-Sativa)" at bounding box center [113, 223] width 136 height 7
click at [145, 225] on span "FD 3.5g Flower Greenhouse Melon Collie (Hybrid-Sativa)" at bounding box center [113, 223] width 136 height 7
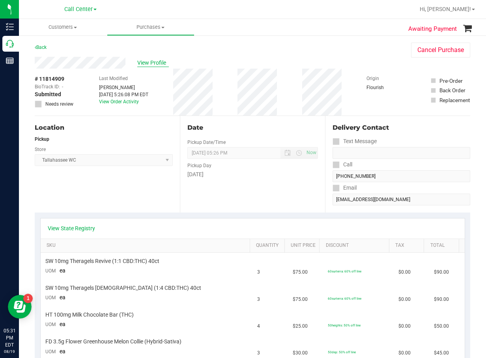
click at [150, 65] on span "View Profile" at bounding box center [153, 63] width 32 height 8
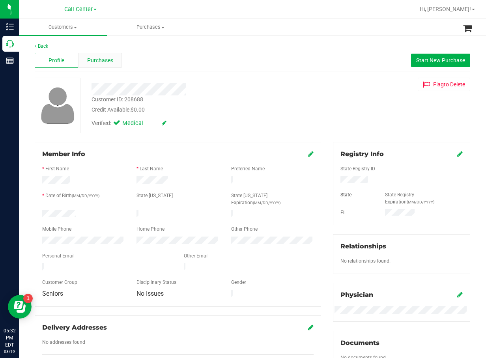
click at [106, 59] on span "Purchases" at bounding box center [100, 60] width 26 height 8
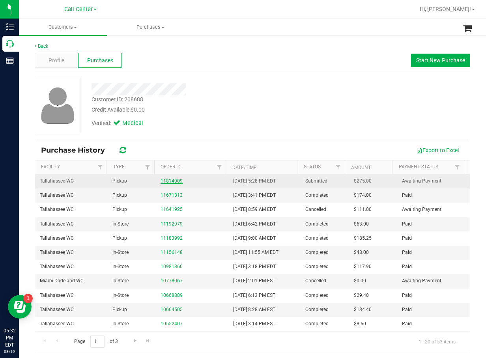
click at [171, 182] on link "11814909" at bounding box center [172, 181] width 22 height 6
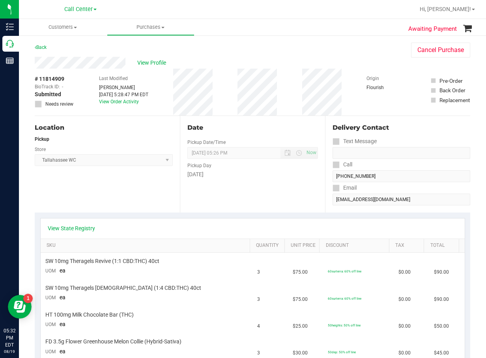
click at [62, 75] on span "# 11814909" at bounding box center [50, 79] width 30 height 8
click at [61, 76] on span "# 11814909" at bounding box center [50, 79] width 30 height 8
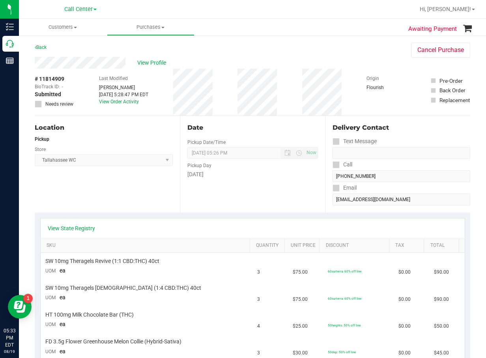
click at [235, 208] on div "Date Pickup Date/Time 08/19/2025 Now 08/19/2025 05:26 PM Now Pickup Day Tuesday" at bounding box center [252, 164] width 145 height 97
click at [54, 78] on span "# 11814909" at bounding box center [50, 79] width 30 height 8
copy div "# 11814909"
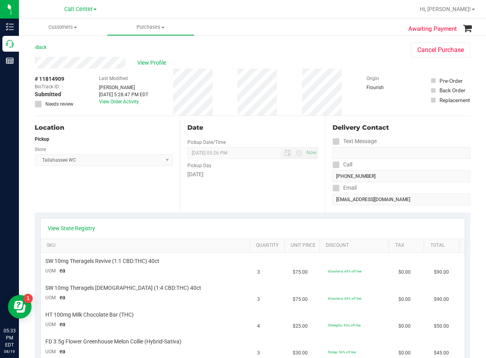
click at [58, 78] on span "# 11814909" at bounding box center [50, 79] width 30 height 8
click at [164, 68] on div "View Profile" at bounding box center [215, 63] width 360 height 12
click at [157, 60] on span "View Profile" at bounding box center [153, 63] width 32 height 8
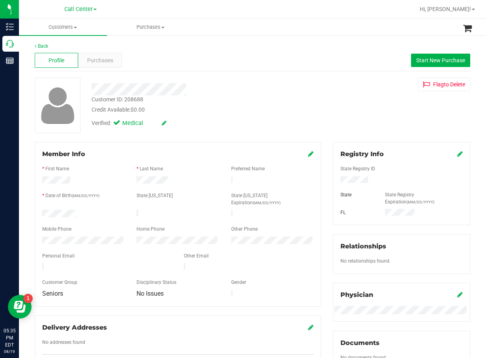
click at [110, 98] on div "Customer ID: 208688" at bounding box center [118, 99] width 52 height 8
copy div "Customer ID: 208688"
drag, startPoint x: 75, startPoint y: 52, endPoint x: 96, endPoint y: 60, distance: 22.3
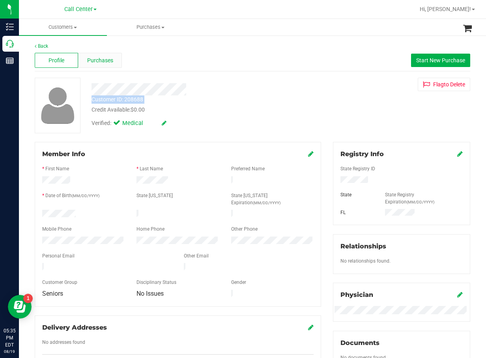
click at [78, 53] on div "Profile Purchases Start New Purchase" at bounding box center [252, 61] width 435 height 22
click at [98, 61] on span "Purchases" at bounding box center [100, 60] width 26 height 8
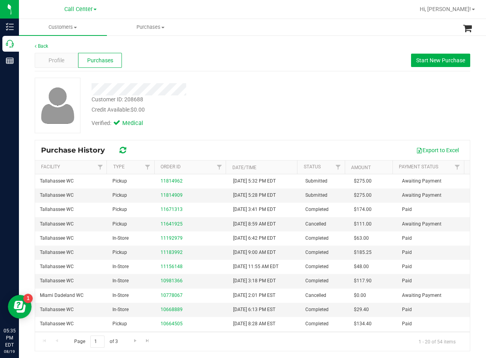
click at [285, 78] on div at bounding box center [198, 87] width 224 height 18
click at [357, 98] on div "Customer ID: 208688 Credit Available: $0.00 Verified: Medical" at bounding box center [252, 106] width 447 height 56
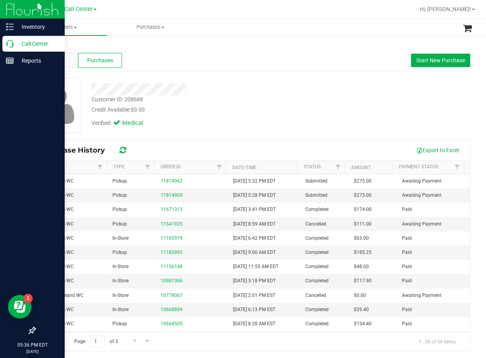
click at [6, 45] on icon at bounding box center [10, 44] width 8 height 8
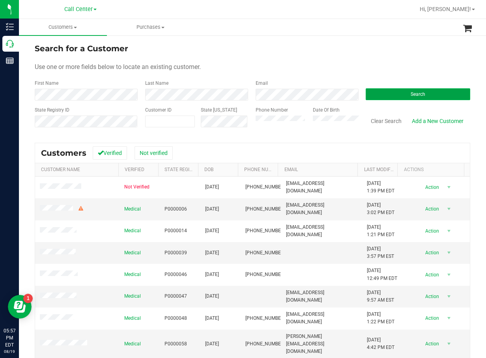
click at [413, 92] on span "Search" at bounding box center [418, 95] width 15 height 6
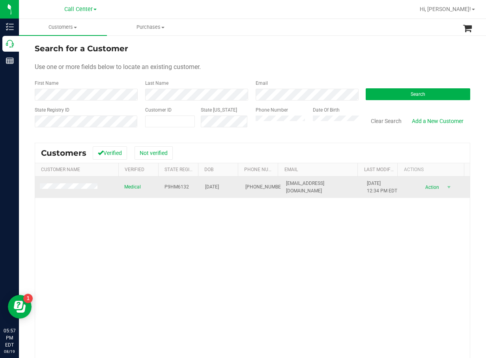
click at [178, 184] on span "P9HM6132" at bounding box center [176, 186] width 24 height 7
copy span "P9HM6132"
click at [213, 183] on td "05/15/1968" at bounding box center [220, 187] width 41 height 21
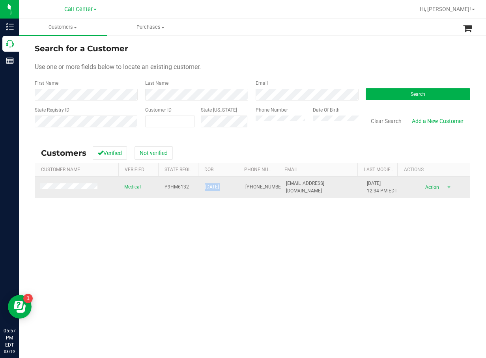
click at [213, 183] on td "05/15/1968" at bounding box center [220, 187] width 41 height 21
drag, startPoint x: 213, startPoint y: 183, endPoint x: 206, endPoint y: 185, distance: 7.6
click at [206, 186] on span "05/15/1968" at bounding box center [212, 186] width 14 height 7
click at [206, 185] on span "05/15/1968" at bounding box center [212, 186] width 14 height 7
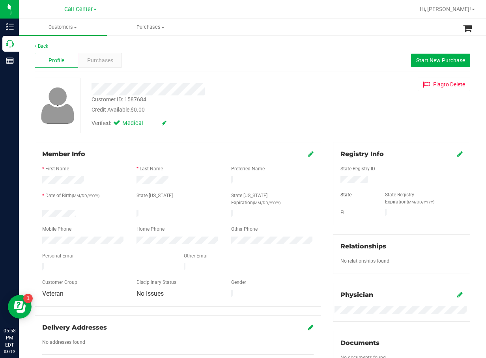
click at [198, 58] on div "Profile Purchases Start New Purchase" at bounding box center [252, 61] width 435 height 22
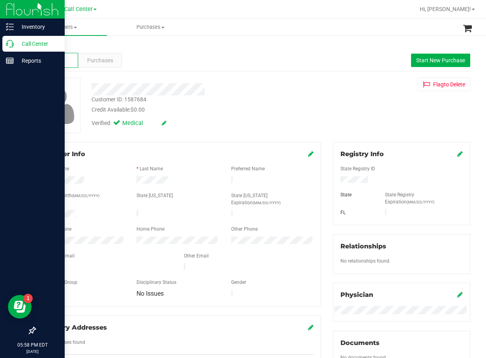
click at [6, 46] on icon at bounding box center [10, 44] width 8 height 8
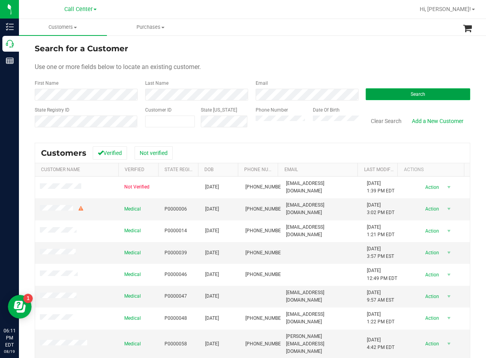
click at [401, 94] on button "Search" at bounding box center [418, 94] width 105 height 12
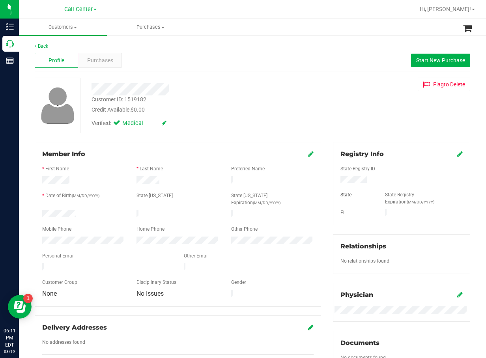
click at [109, 52] on div "Profile Purchases Start New Purchase" at bounding box center [252, 61] width 435 height 22
click at [109, 58] on span "Purchases" at bounding box center [100, 60] width 26 height 8
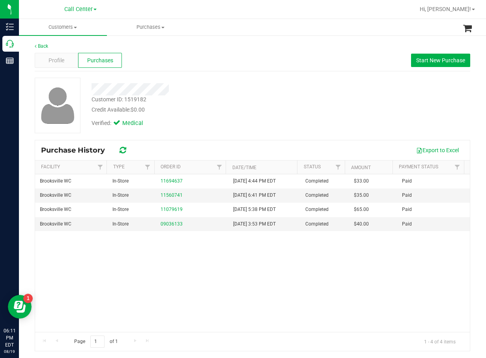
drag, startPoint x: 232, startPoint y: 75, endPoint x: 224, endPoint y: 76, distance: 8.4
click at [232, 75] on div "Back Profile Purchases Start New Purchase Customer ID: 1519182 Credit Available…" at bounding box center [252, 197] width 435 height 309
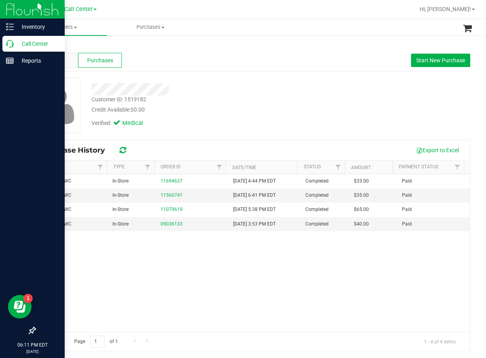
click at [14, 40] on p "Call Center" at bounding box center [37, 43] width 47 height 9
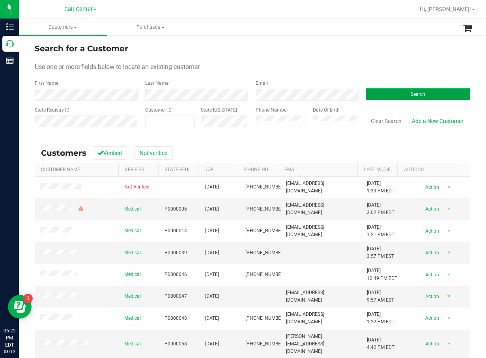
click at [388, 97] on button "Search" at bounding box center [418, 94] width 105 height 12
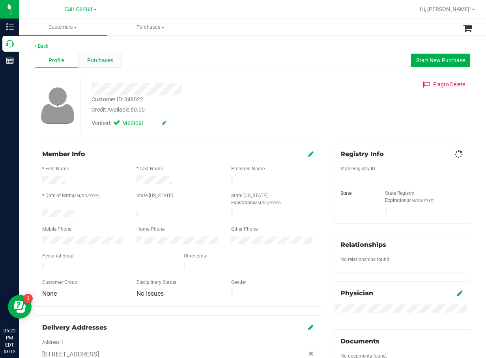
click at [90, 63] on span "Purchases" at bounding box center [100, 60] width 26 height 8
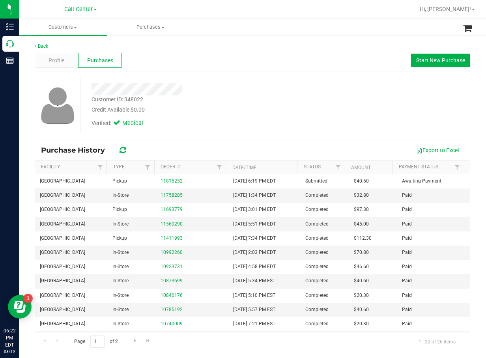
click at [249, 92] on div at bounding box center [198, 89] width 224 height 12
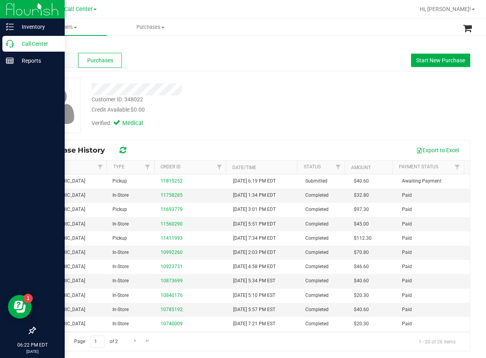
click at [10, 42] on icon at bounding box center [10, 44] width 8 height 8
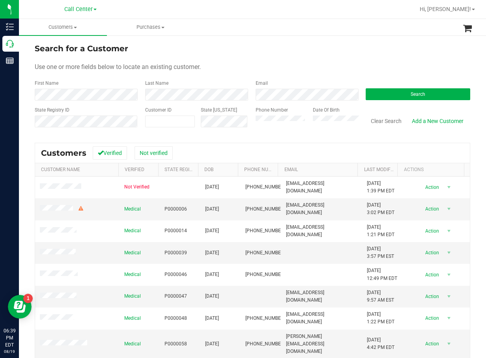
click at [405, 87] on div "Search" at bounding box center [415, 90] width 110 height 21
click at [404, 92] on button "Search" at bounding box center [418, 94] width 105 height 12
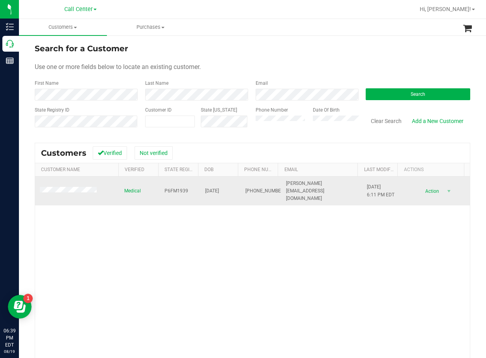
click at [172, 187] on span "P6FM1939" at bounding box center [176, 190] width 24 height 7
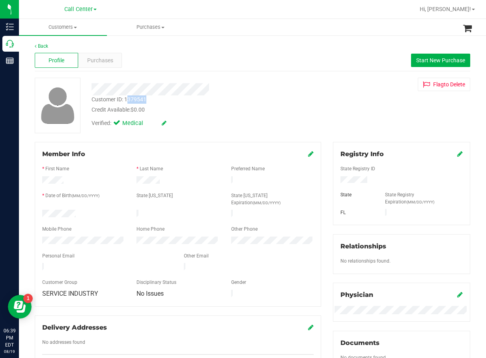
drag, startPoint x: 149, startPoint y: 99, endPoint x: 127, endPoint y: 99, distance: 22.9
click at [127, 99] on div "Customer ID: 1379541 Credit Available: $0.00" at bounding box center [198, 104] width 224 height 19
click at [110, 59] on span "Purchases" at bounding box center [100, 60] width 26 height 8
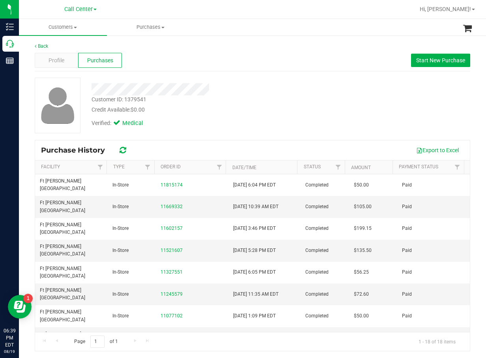
click at [239, 111] on div "Credit Available: $0.00" at bounding box center [198, 110] width 212 height 8
click at [60, 63] on span "Profile" at bounding box center [57, 60] width 16 height 8
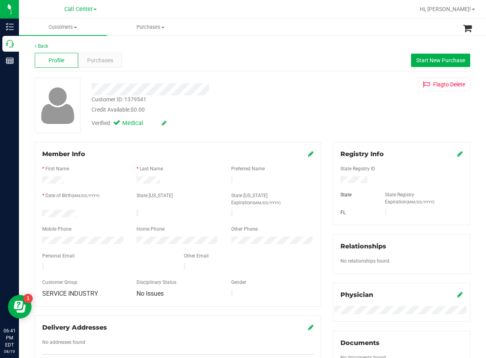
click at [200, 62] on div "Profile Purchases Start New Purchase" at bounding box center [252, 61] width 435 height 22
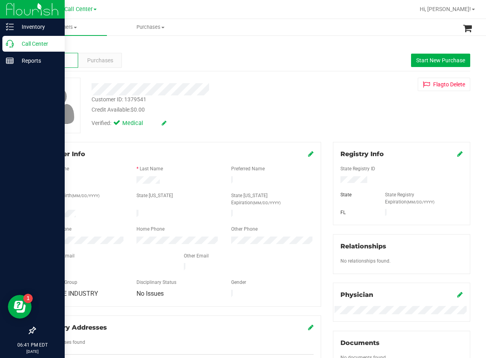
click at [12, 50] on div "Call Center" at bounding box center [33, 44] width 62 height 16
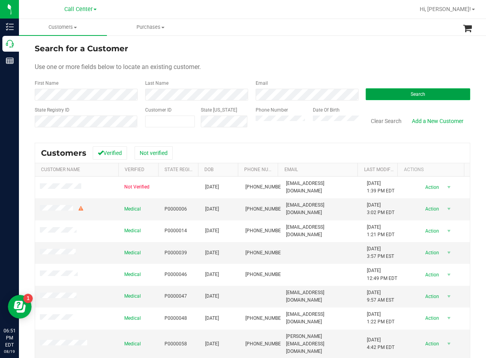
click at [420, 92] on button "Search" at bounding box center [418, 94] width 105 height 12
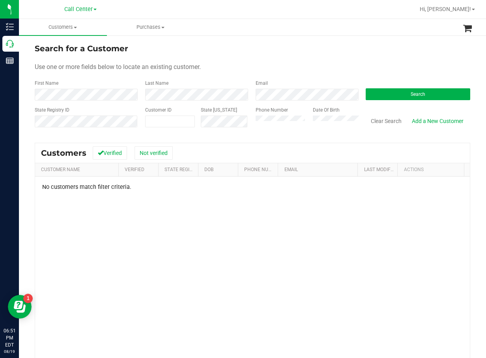
click at [301, 124] on div "Phone Number Date Of Birth" at bounding box center [305, 120] width 110 height 28
click at [427, 87] on div "Search" at bounding box center [415, 90] width 110 height 21
click at [427, 88] on div "Search" at bounding box center [415, 90] width 110 height 21
click at [422, 91] on button "Search" at bounding box center [418, 94] width 105 height 12
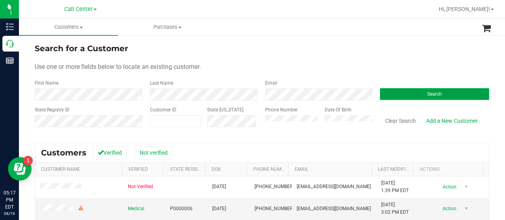
click at [426, 97] on button "Search" at bounding box center [434, 94] width 109 height 12
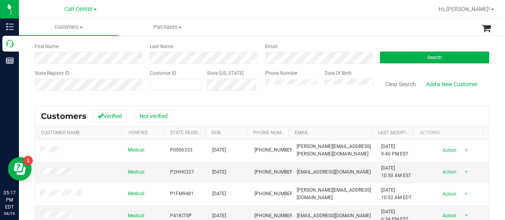
scroll to position [79, 0]
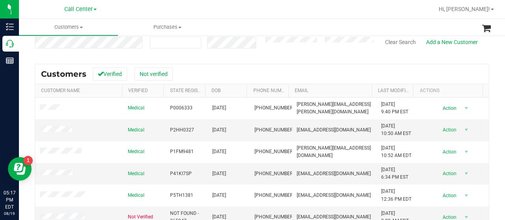
click at [305, 48] on div "Phone Number" at bounding box center [292, 42] width 54 height 28
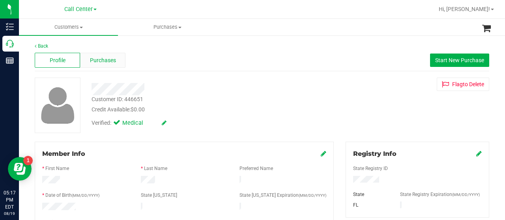
click at [106, 58] on span "Purchases" at bounding box center [103, 60] width 26 height 8
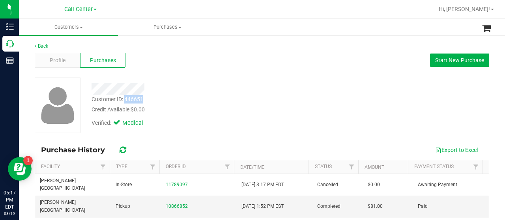
drag, startPoint x: 151, startPoint y: 98, endPoint x: 125, endPoint y: 98, distance: 25.2
click at [125, 98] on div "Customer ID: 446651 Credit Available: $0.00" at bounding box center [202, 104] width 233 height 19
drag, startPoint x: 125, startPoint y: 98, endPoint x: 57, endPoint y: 64, distance: 76.6
click at [57, 64] on span "Profile" at bounding box center [58, 60] width 16 height 8
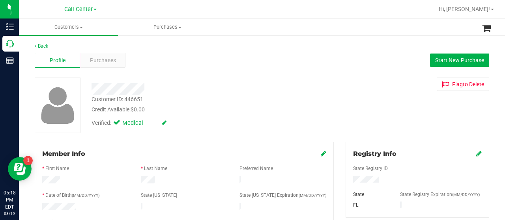
click at [67, 213] on div at bounding box center [184, 216] width 284 height 6
click at [69, 213] on div at bounding box center [184, 216] width 284 height 6
click at [75, 6] on span "Call Center" at bounding box center [78, 9] width 28 height 7
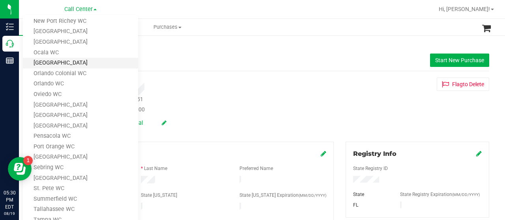
scroll to position [276, 0]
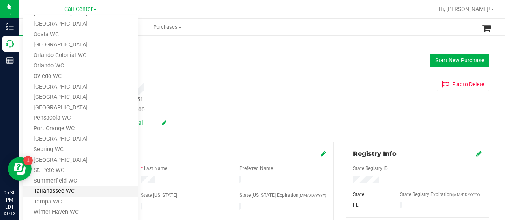
click at [76, 187] on link "Tallahassee WC" at bounding box center [80, 192] width 115 height 11
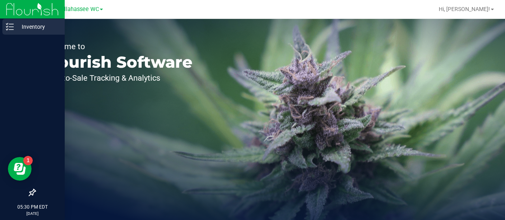
click at [16, 27] on p "Inventory" at bounding box center [37, 26] width 47 height 9
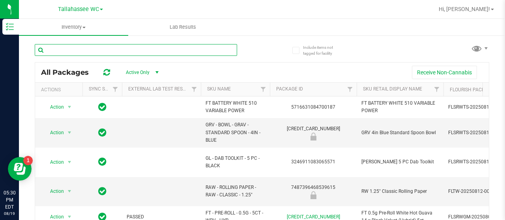
click at [104, 49] on input "text" at bounding box center [136, 50] width 202 height 12
type input "mec"
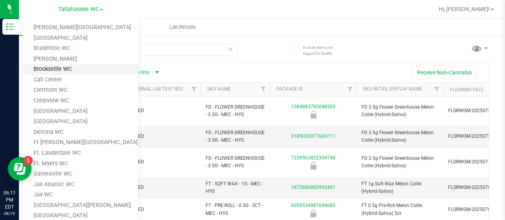
click at [88, 68] on link "Brooksville WC" at bounding box center [80, 69] width 115 height 11
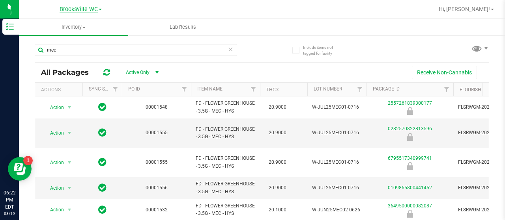
click at [75, 10] on span "Brooksville WC" at bounding box center [79, 9] width 38 height 7
